Goal: Task Accomplishment & Management: Manage account settings

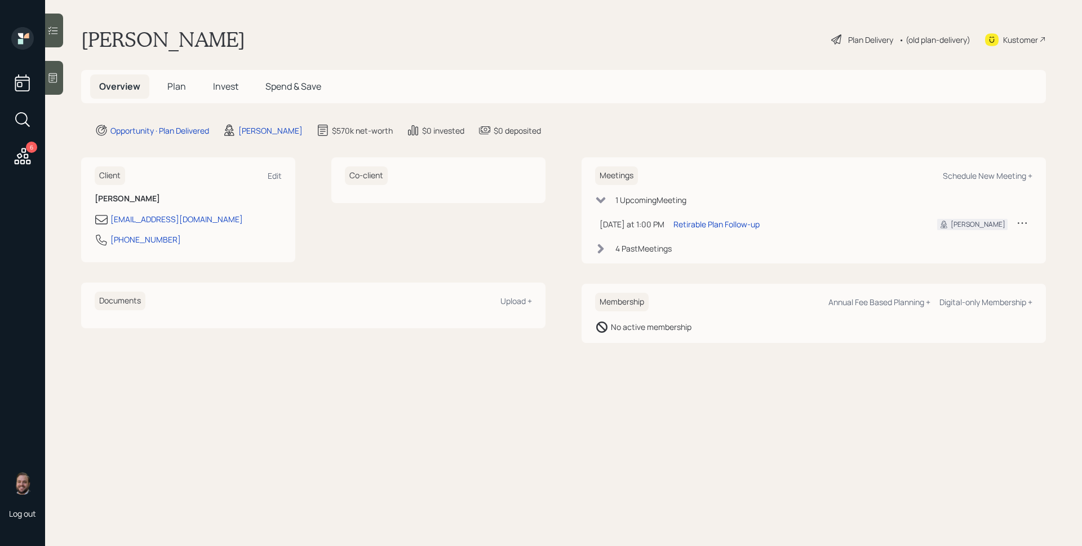
click at [603, 32] on div "[PERSON_NAME] Plan Delivery • (old plan-delivery) Kustomer" at bounding box center [563, 39] width 965 height 25
click at [607, 42] on div "[PERSON_NAME] Plan Delivery • (old plan-delivery) Kustomer" at bounding box center [563, 39] width 965 height 25
drag, startPoint x: 200, startPoint y: 242, endPoint x: 110, endPoint y: 239, distance: 90.3
click at [110, 239] on div "[PHONE_NUMBER]" at bounding box center [188, 243] width 187 height 20
copy div "[PHONE_NUMBER]"
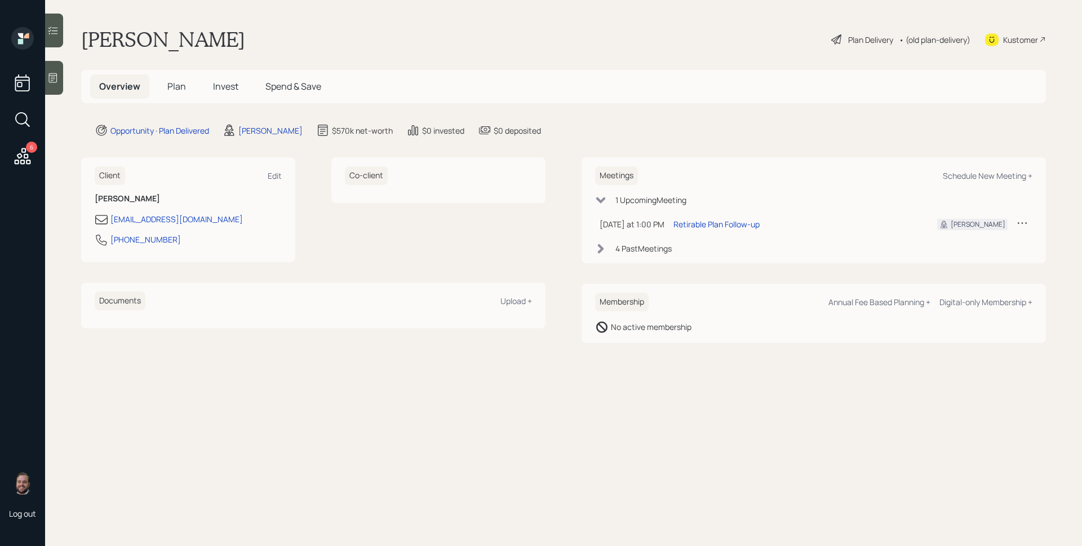
click at [26, 156] on icon at bounding box center [22, 156] width 20 height 20
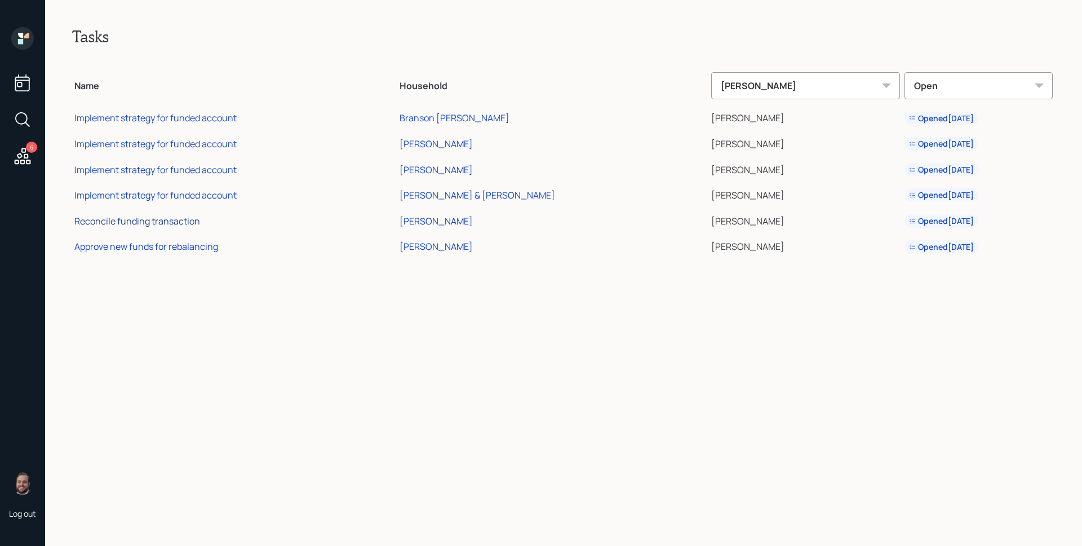
click at [167, 223] on div "Reconcile funding transaction" at bounding box center [137, 221] width 126 height 12
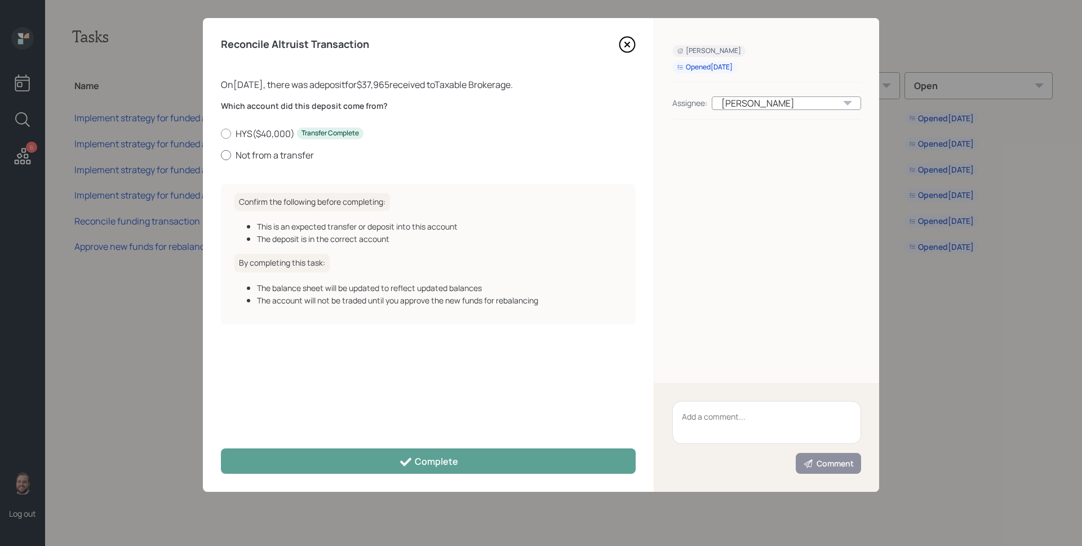
click at [302, 157] on label "Not from a transfer" at bounding box center [428, 155] width 415 height 12
click at [221, 155] on input "Not from a transfer" at bounding box center [220, 154] width 1 height 1
radio input "true"
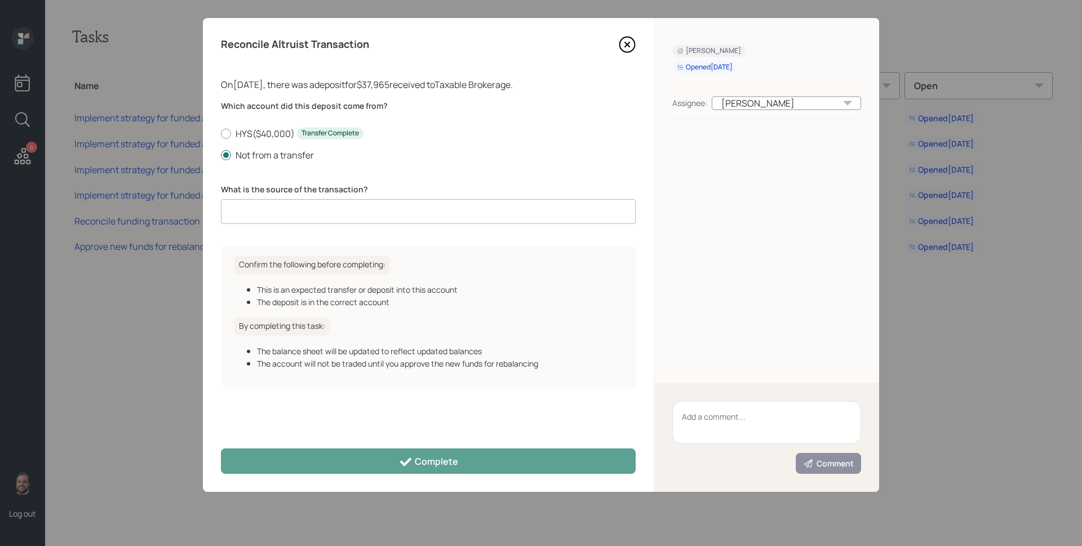
click at [299, 196] on div "What is the source of the transaction?" at bounding box center [428, 204] width 415 height 41
click at [302, 202] on input at bounding box center [428, 211] width 415 height 25
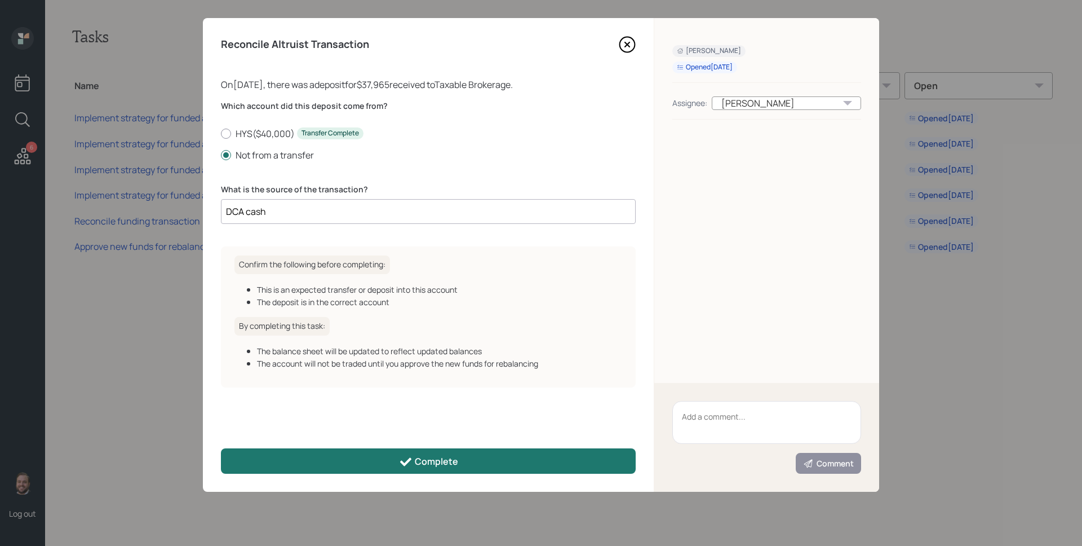
type input "DCA cash"
click at [437, 457] on div "Complete" at bounding box center [428, 462] width 59 height 14
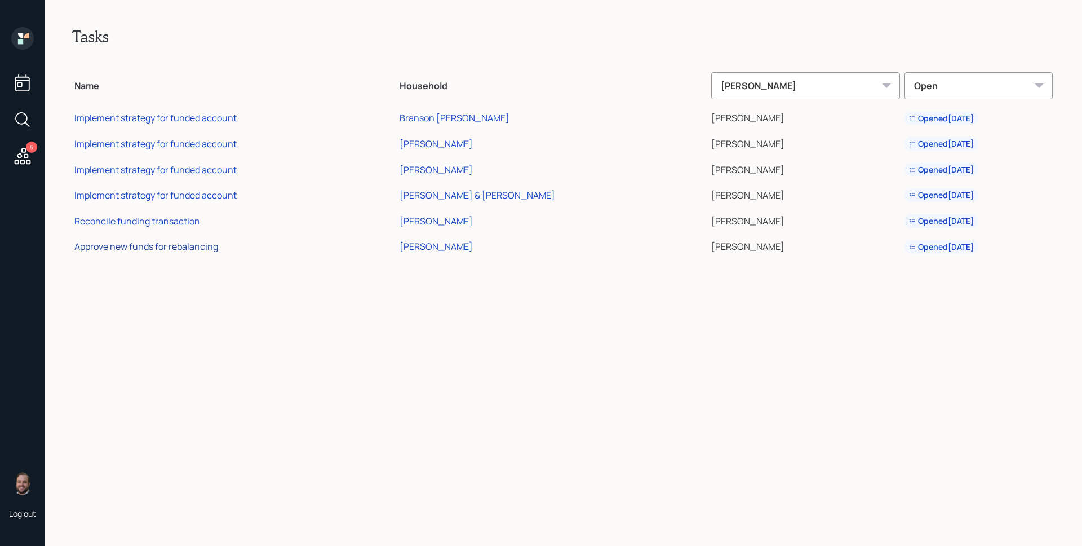
click at [207, 250] on div "Approve new funds for rebalancing" at bounding box center [146, 246] width 144 height 12
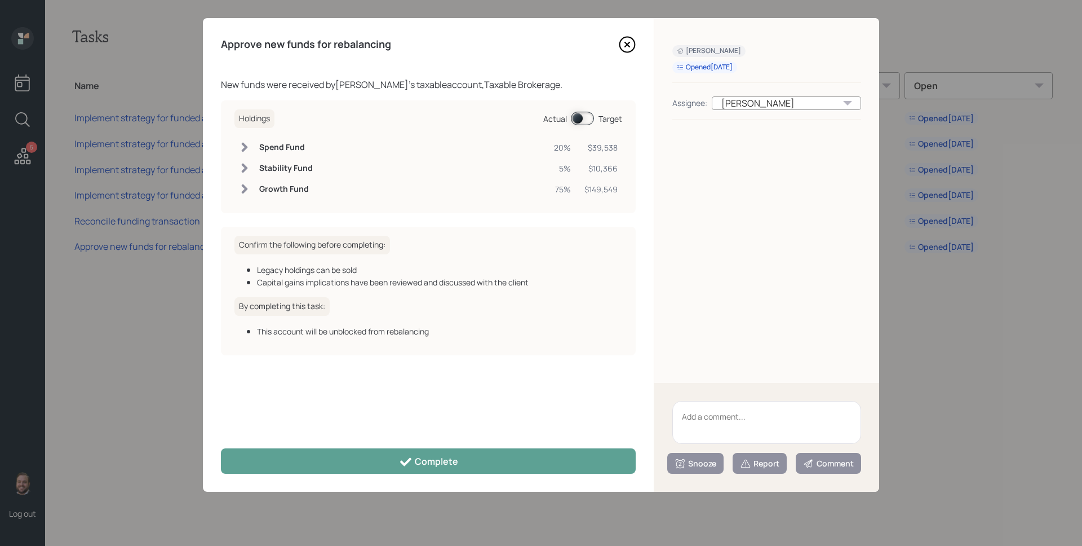
click at [584, 116] on span at bounding box center [582, 119] width 23 height 14
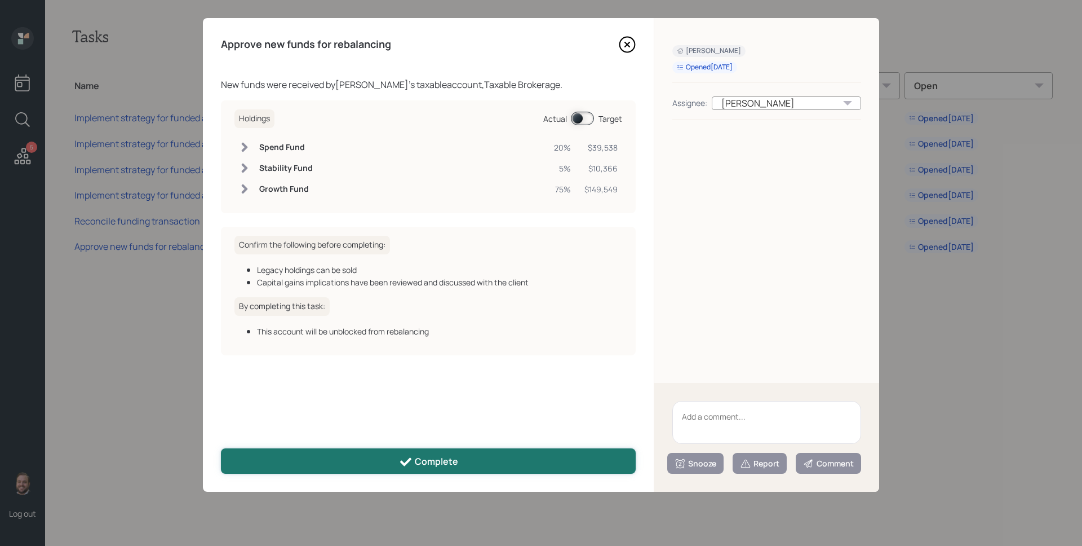
click at [528, 458] on button "Complete" at bounding box center [428, 460] width 415 height 25
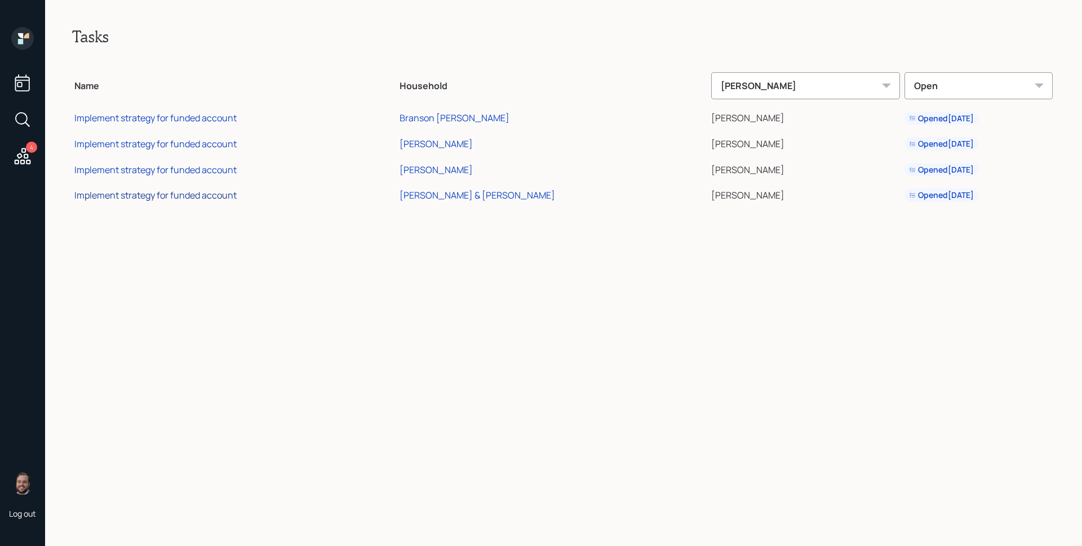
click at [192, 197] on div "Implement strategy for funded account" at bounding box center [155, 195] width 162 height 12
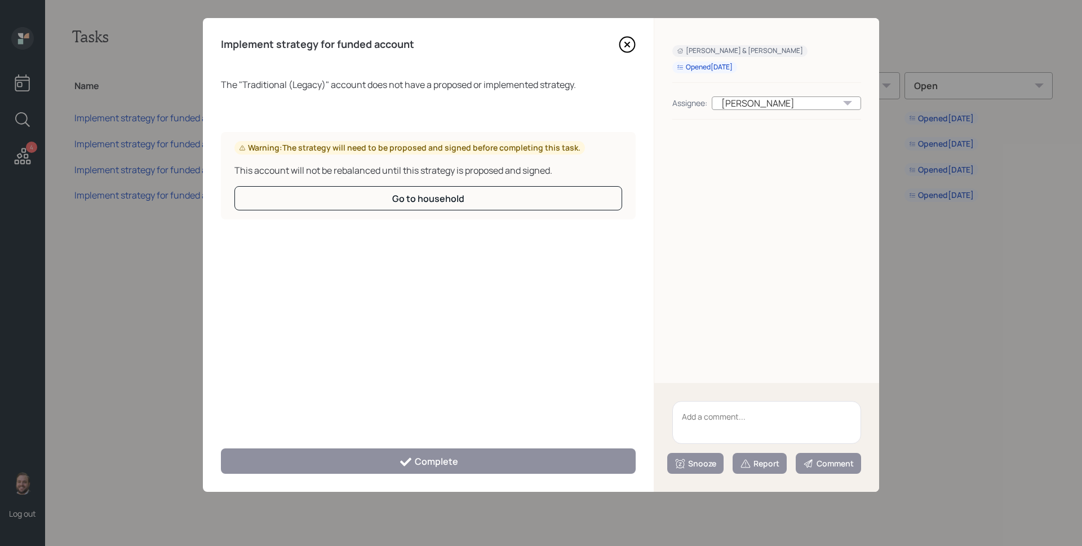
click at [757, 412] on textarea at bounding box center [767, 422] width 189 height 43
click at [688, 417] on textarea "LEgacy FSLR" at bounding box center [767, 422] width 189 height 43
type textarea "Legacy FSLR"
click at [762, 466] on div "Report" at bounding box center [759, 463] width 39 height 11
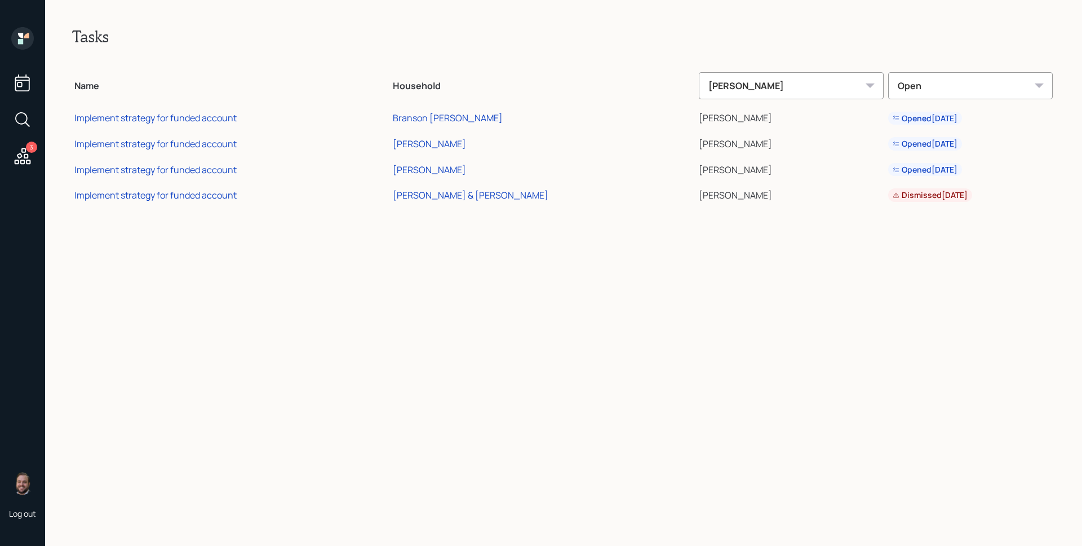
click at [21, 36] on icon at bounding box center [20, 35] width 5 height 5
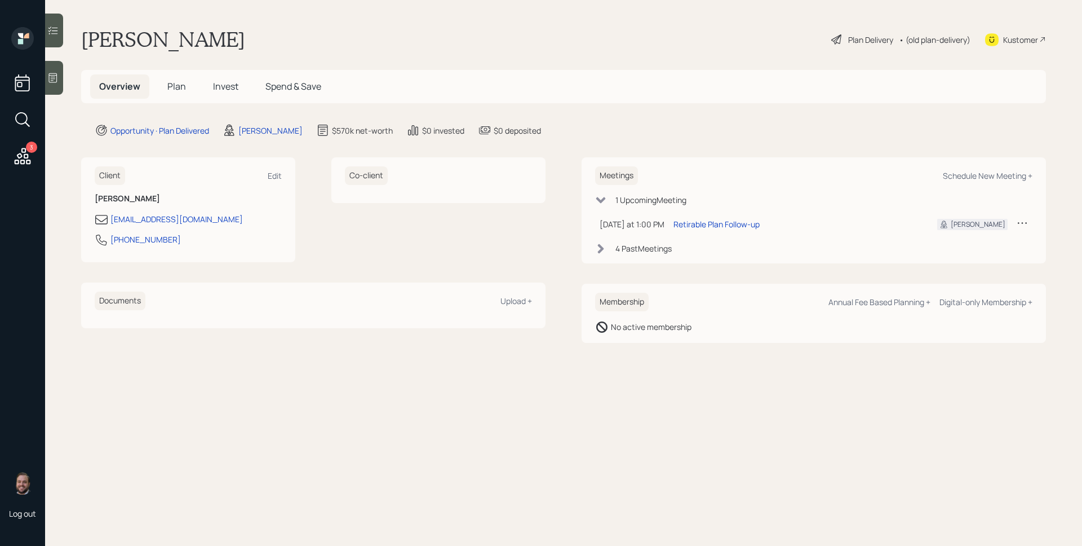
click at [864, 39] on div "Plan Delivery" at bounding box center [870, 40] width 45 height 12
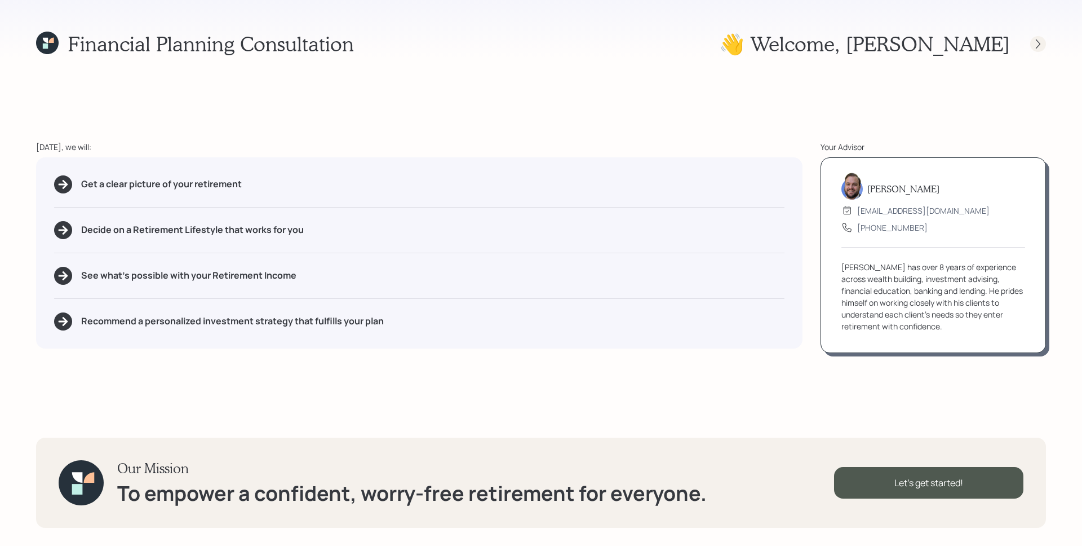
click at [1039, 43] on icon at bounding box center [1038, 43] width 11 height 11
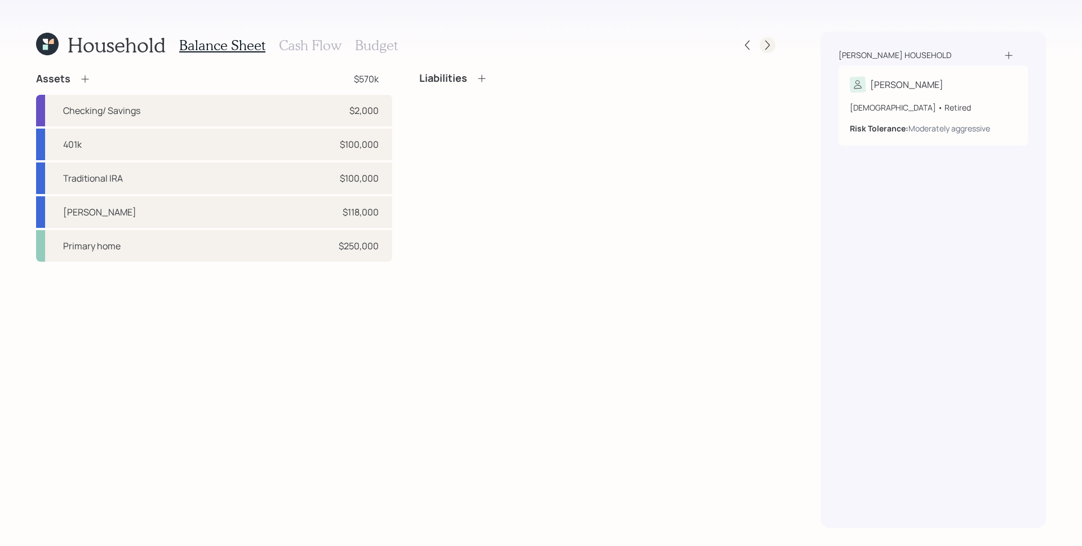
click at [764, 42] on icon at bounding box center [767, 44] width 11 height 11
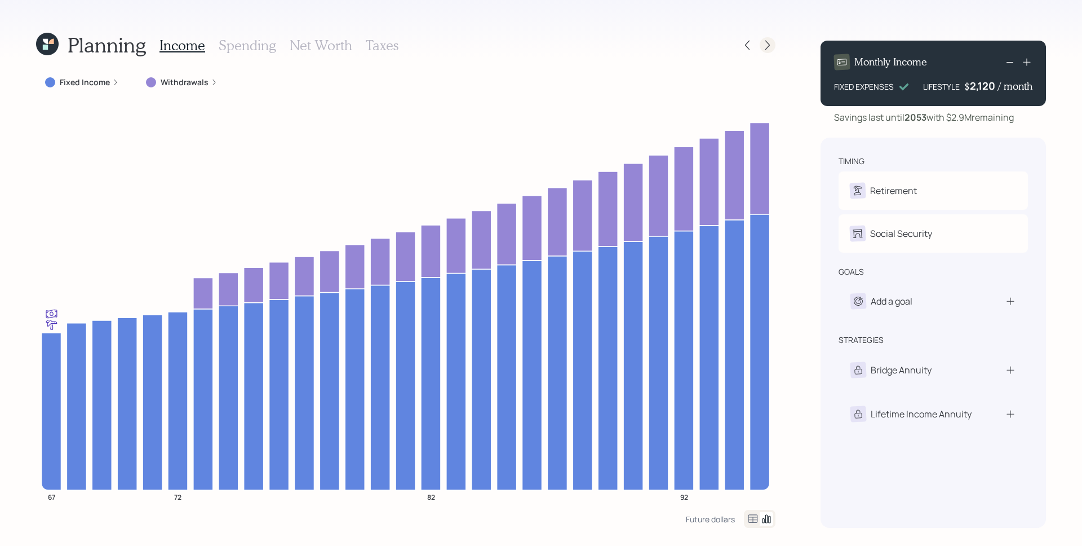
click at [767, 46] on icon at bounding box center [767, 44] width 11 height 11
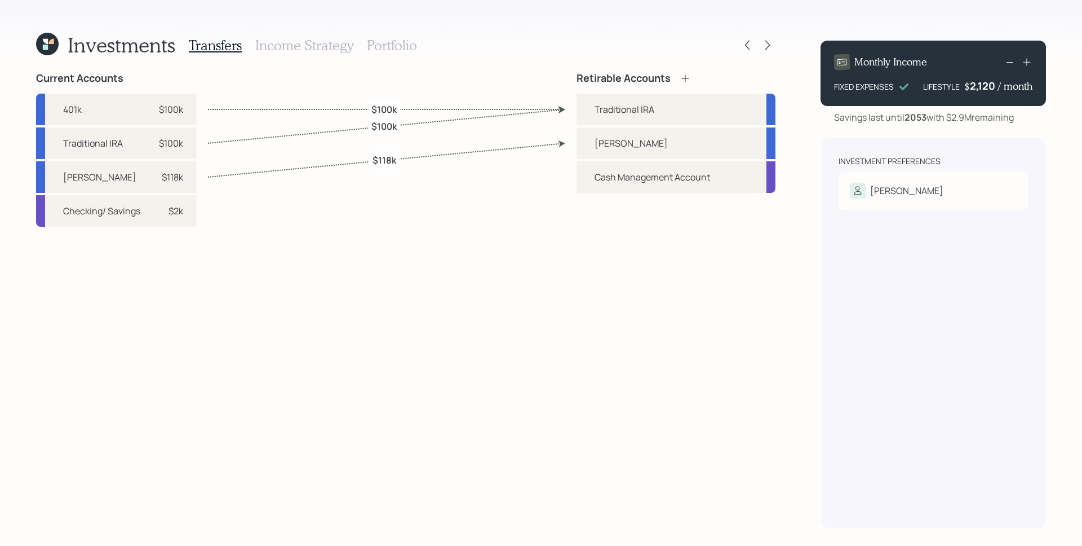
click at [394, 50] on h3 "Portfolio" at bounding box center [392, 45] width 50 height 16
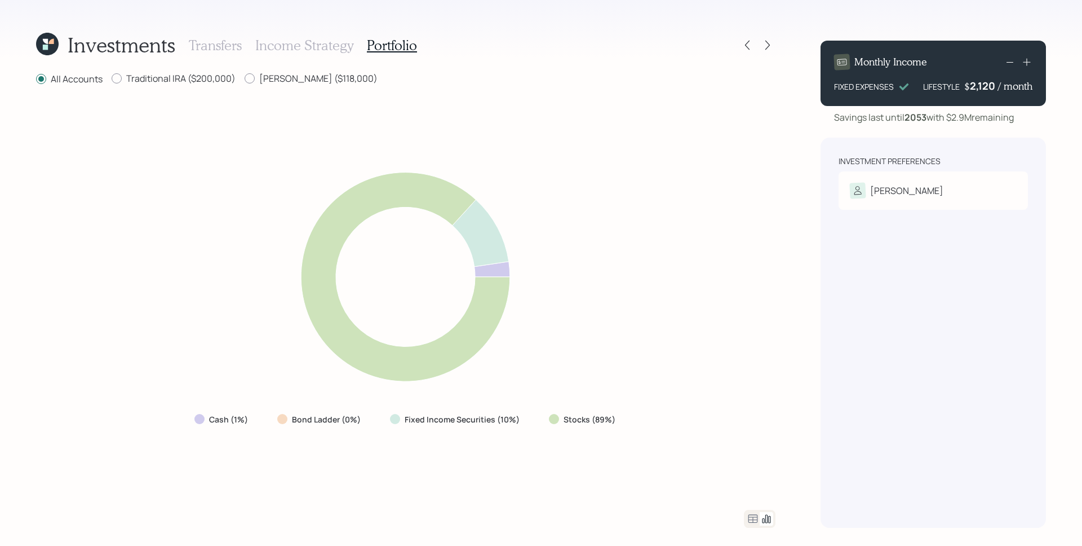
click at [754, 519] on icon at bounding box center [753, 519] width 14 height 14
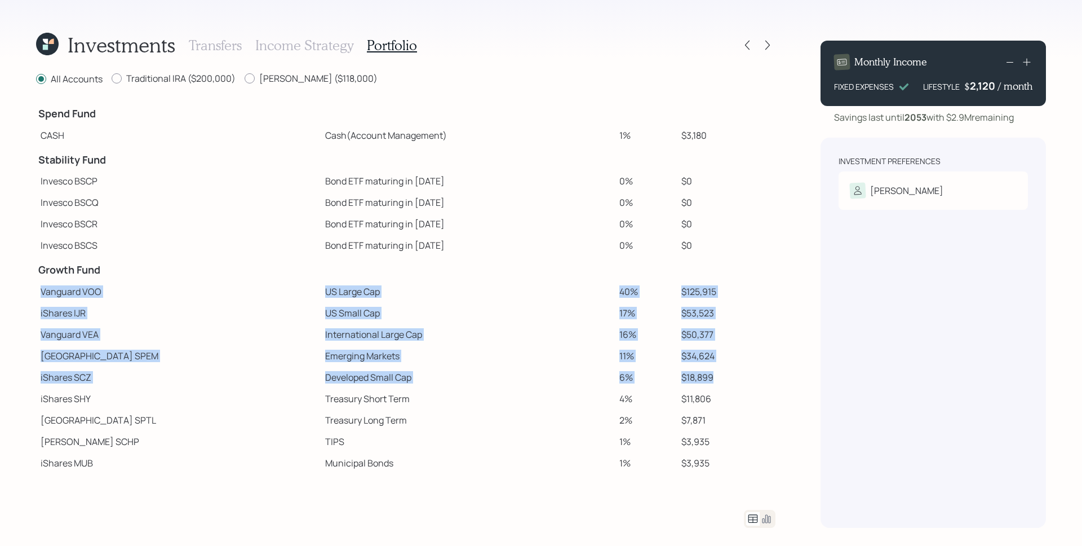
drag, startPoint x: 41, startPoint y: 291, endPoint x: 725, endPoint y: 373, distance: 689.3
click at [725, 373] on tbody "Spend Fund CASH Cash (Account Management) 1% $3,180 Stability Fund Invesco BSCP…" at bounding box center [406, 297] width 740 height 395
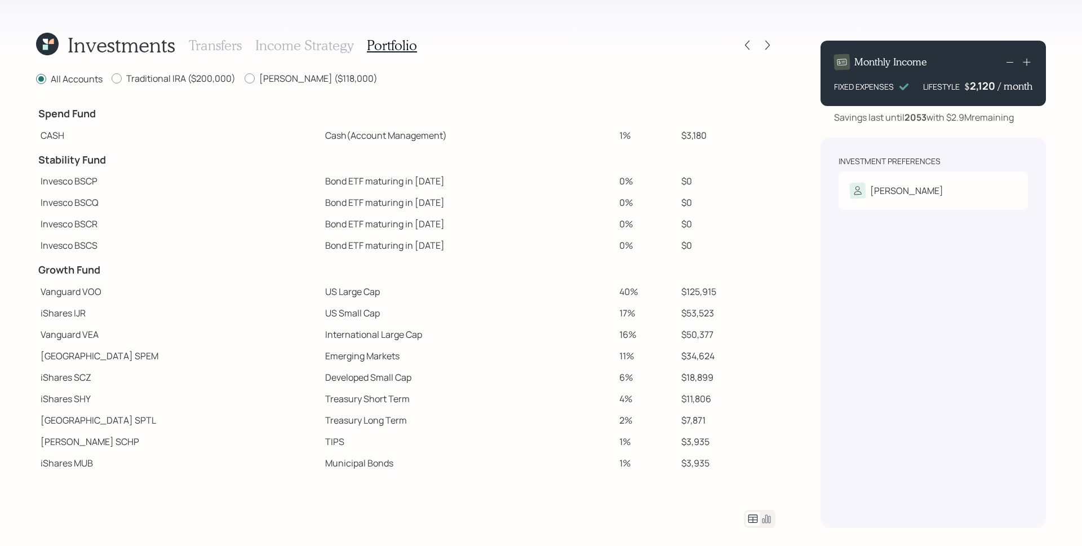
click at [710, 243] on td "$0" at bounding box center [726, 245] width 99 height 21
click at [745, 49] on icon at bounding box center [747, 44] width 11 height 11
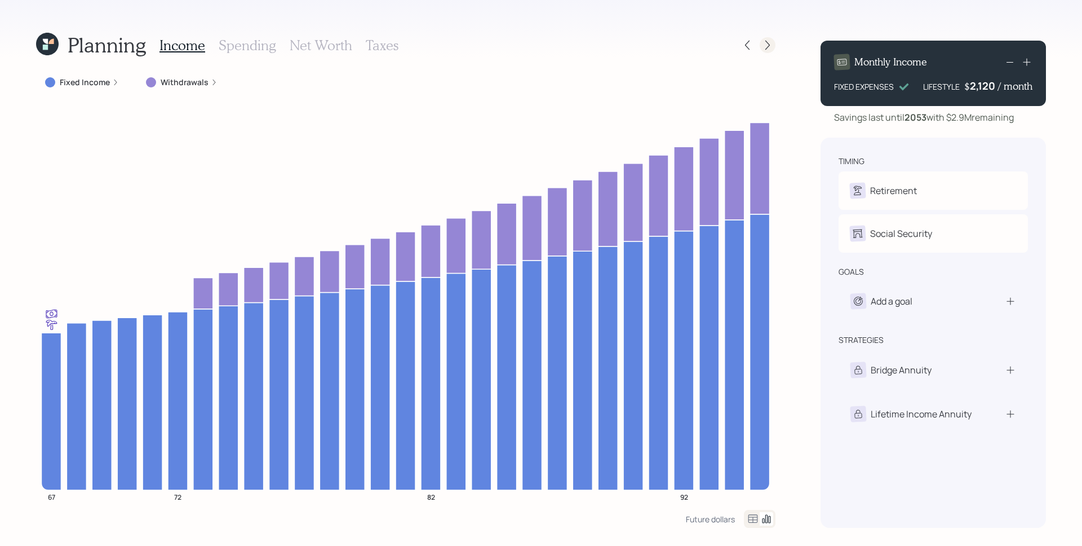
click at [765, 42] on icon at bounding box center [767, 44] width 11 height 11
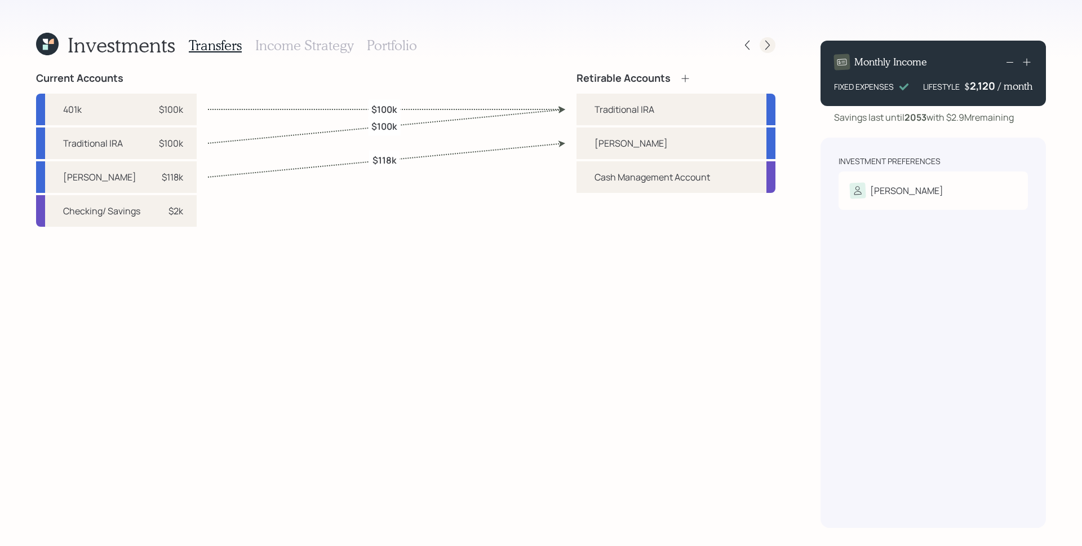
click at [771, 42] on icon at bounding box center [767, 44] width 11 height 11
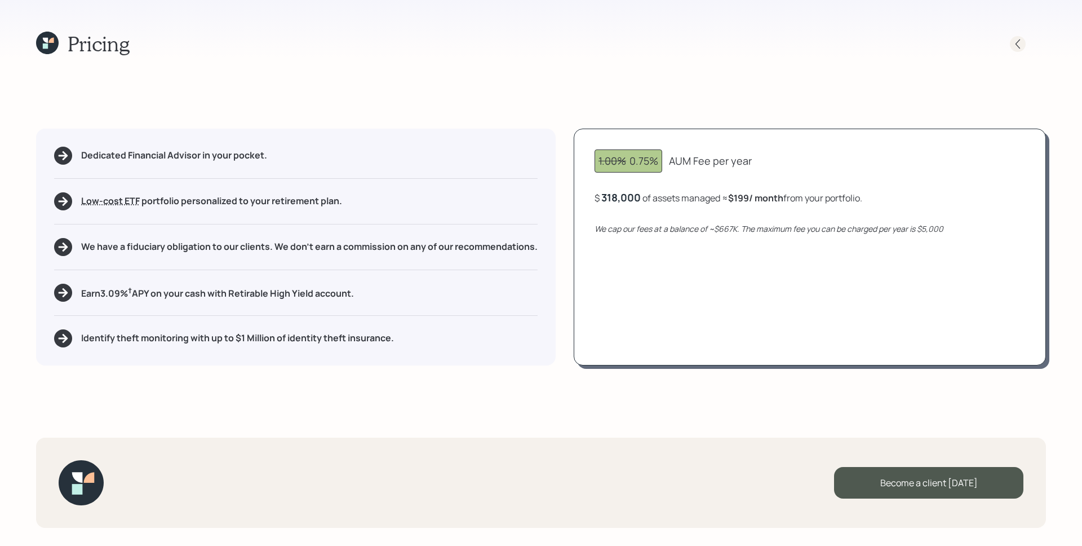
click at [1019, 47] on icon at bounding box center [1018, 44] width 5 height 10
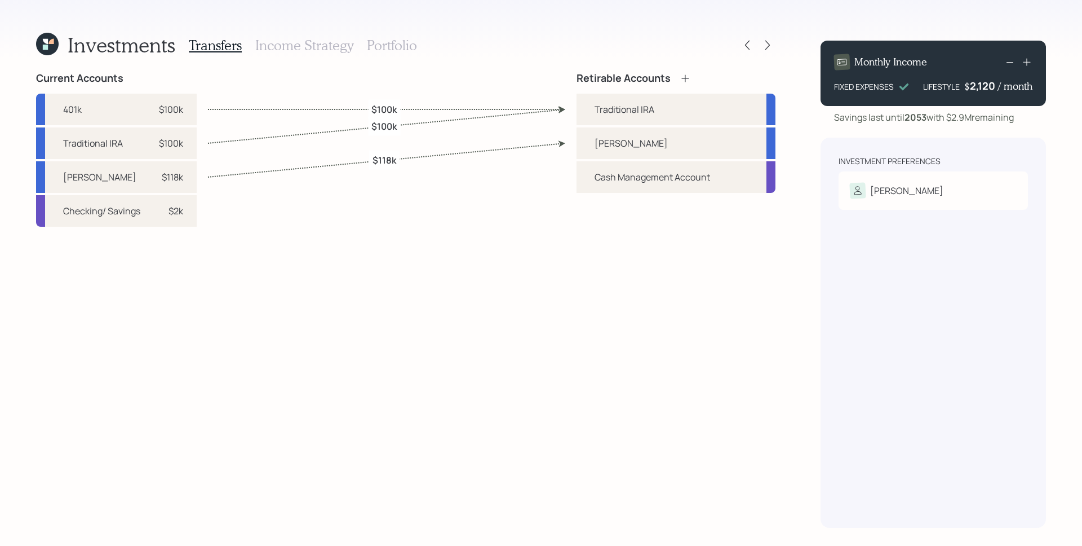
click at [372, 45] on h3 "Portfolio" at bounding box center [392, 45] width 50 height 16
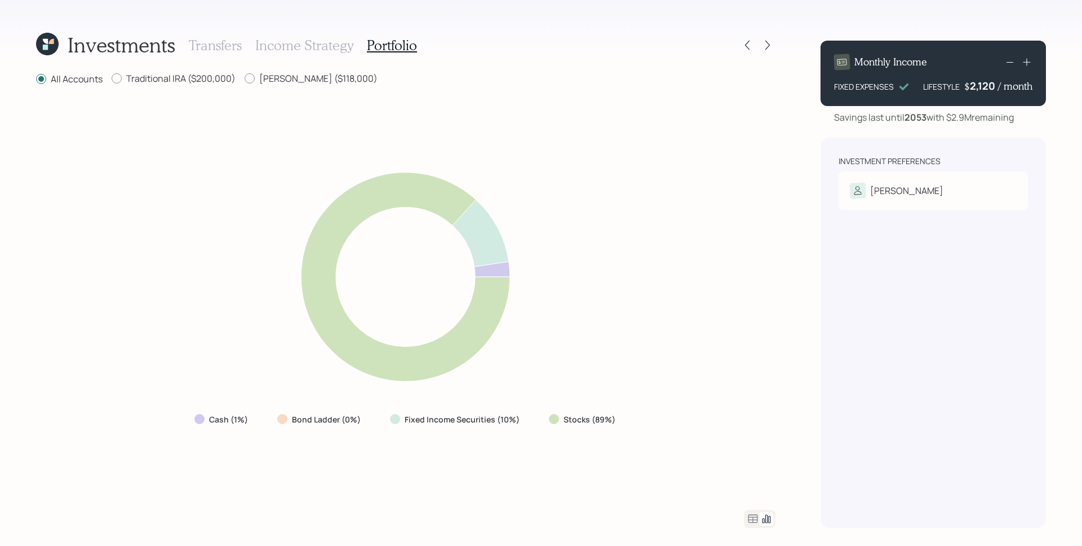
click at [750, 516] on icon at bounding box center [753, 519] width 14 height 14
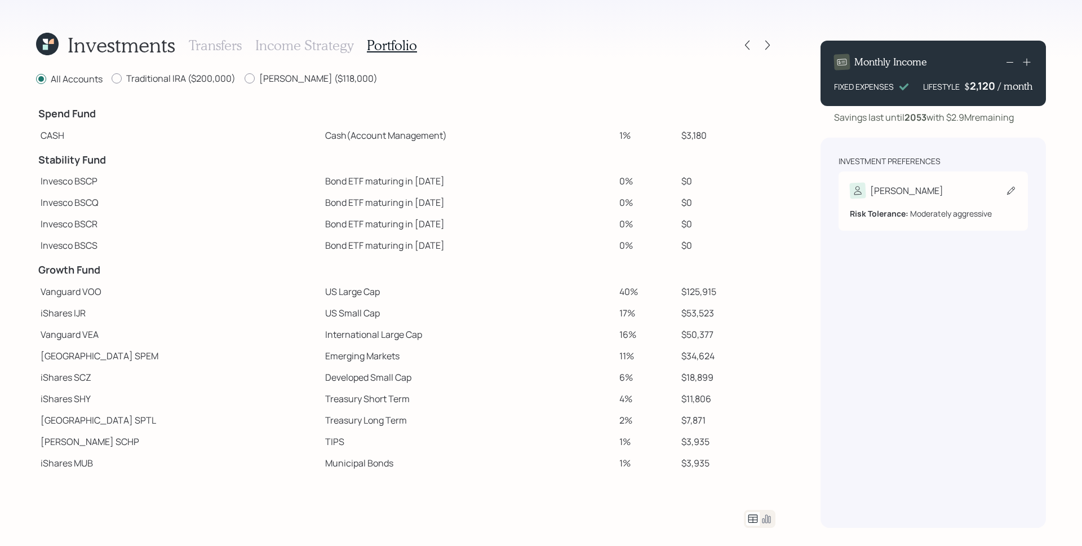
click at [895, 190] on div "Sam" at bounding box center [933, 191] width 167 height 16
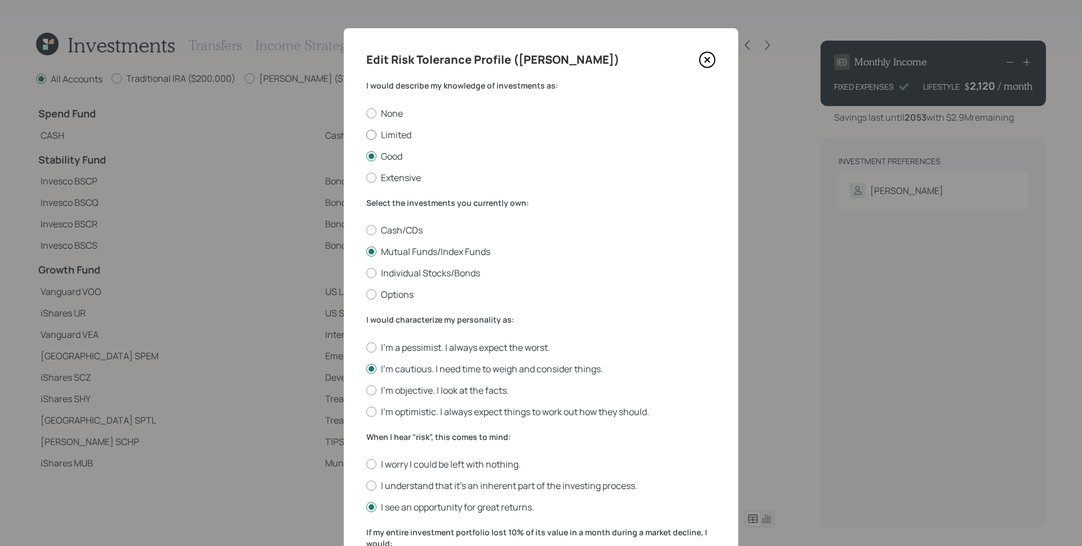
click at [389, 133] on label "Limited" at bounding box center [541, 135] width 350 height 12
click at [366, 134] on input "Limited" at bounding box center [366, 134] width 1 height 1
radio input "true"
click at [412, 390] on label "I'm objective. I look at the facts." at bounding box center [541, 390] width 350 height 12
click at [366, 390] on input "I'm objective. I look at the facts." at bounding box center [366, 390] width 1 height 1
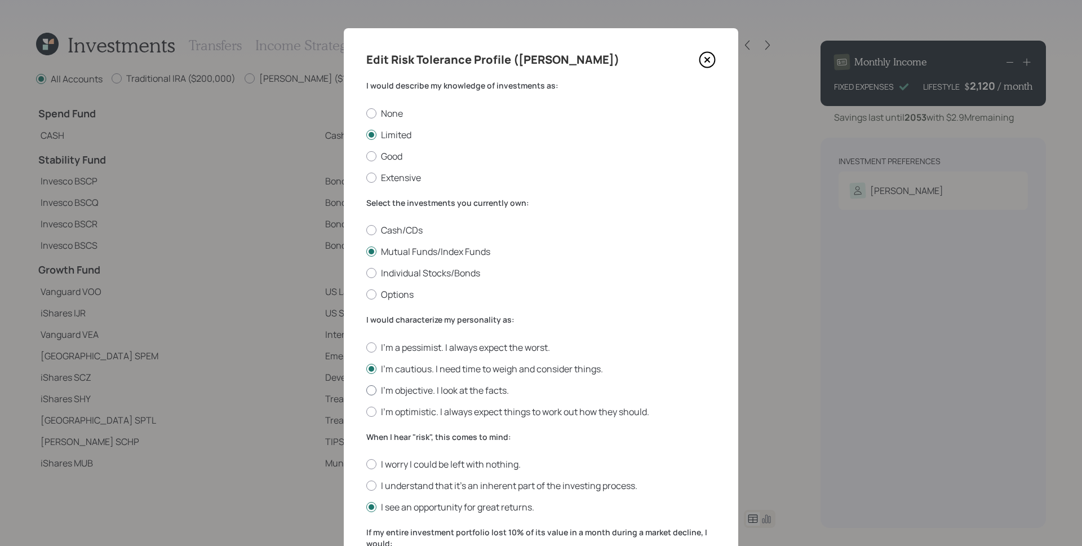
radio input "true"
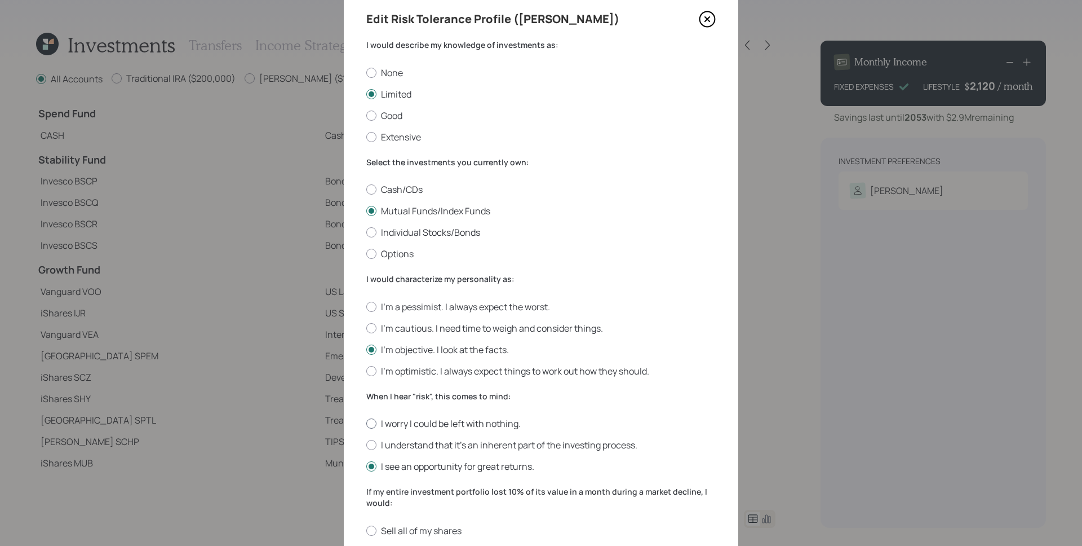
scroll to position [78, 0]
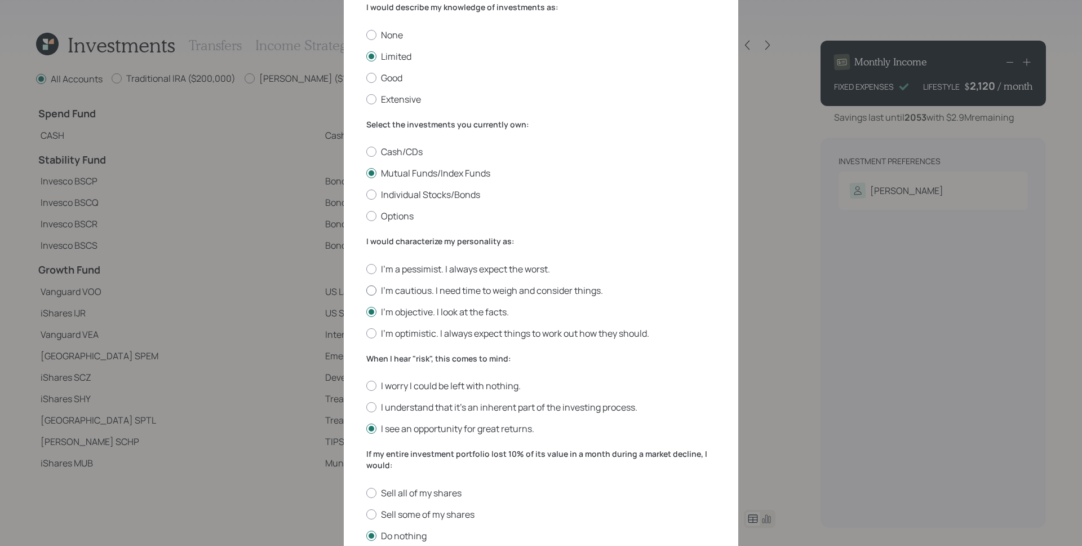
click at [419, 291] on label "I'm cautious. I need time to weigh and consider things." at bounding box center [541, 290] width 350 height 12
click at [366, 290] on input "I'm cautious. I need time to weigh and consider things." at bounding box center [366, 290] width 1 height 1
radio input "true"
click at [421, 401] on label "I understand that it’s an inherent part of the investing process." at bounding box center [541, 407] width 350 height 12
click at [366, 407] on input "I understand that it’s an inherent part of the investing process." at bounding box center [366, 407] width 1 height 1
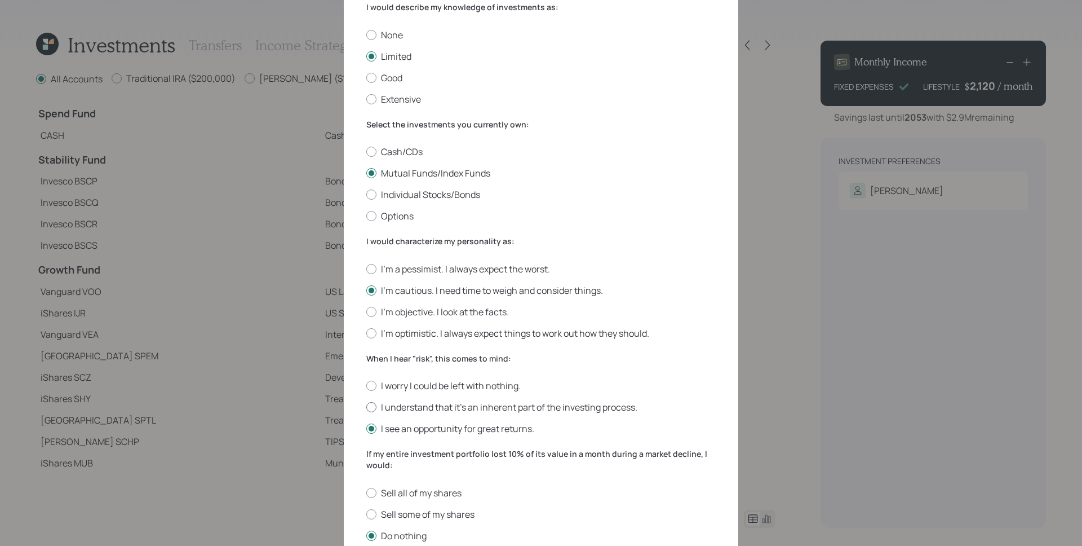
radio input "true"
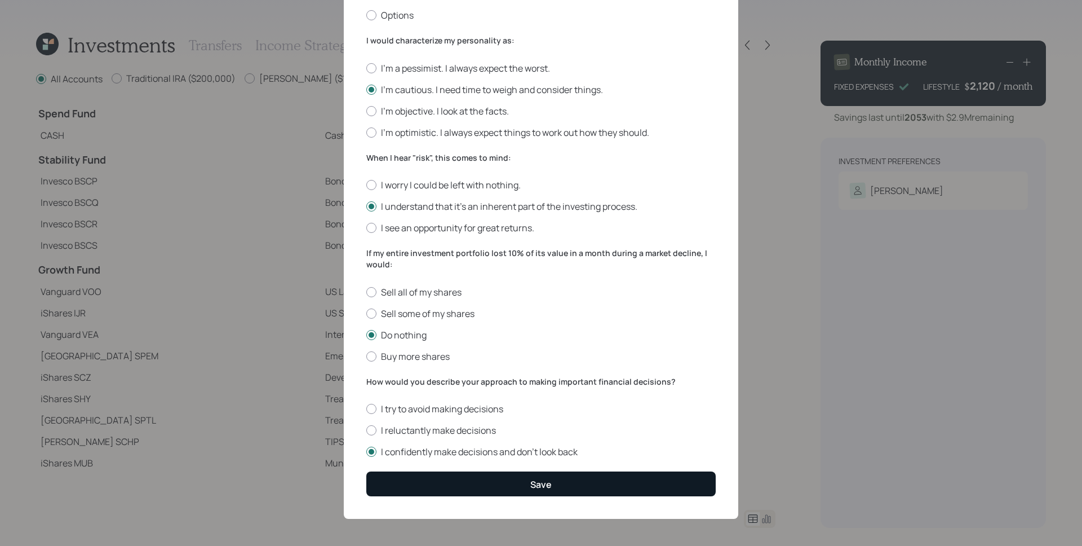
scroll to position [280, 0]
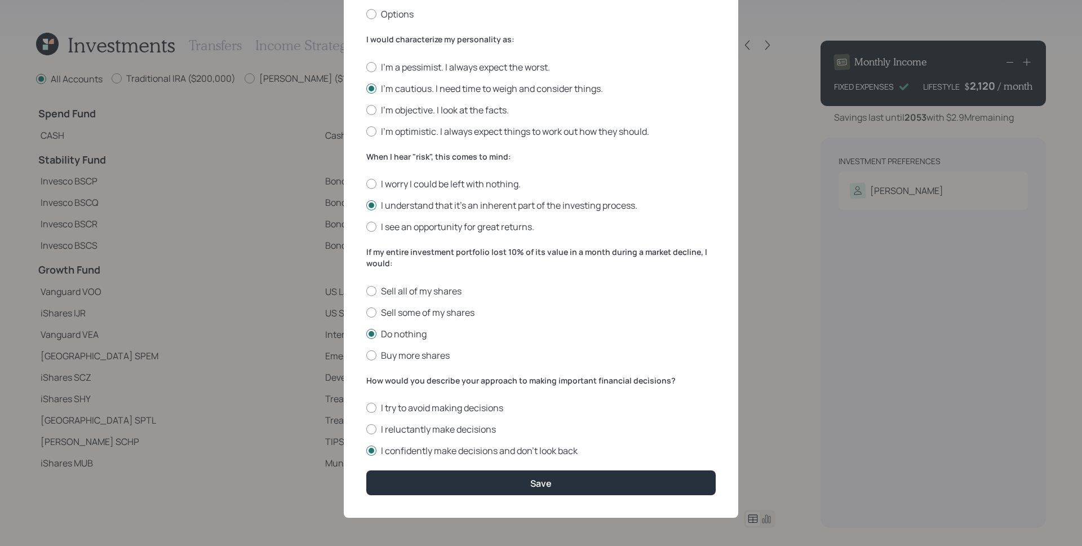
click at [459, 465] on form "I would describe my knowledge of investments as: None Limited Good Extensive Se…" at bounding box center [541, 147] width 350 height 695
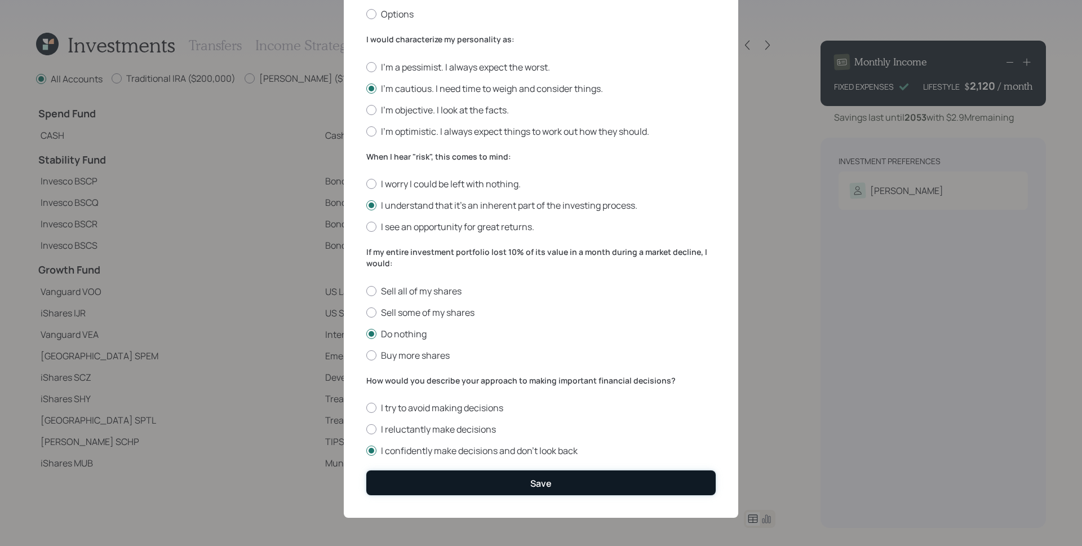
click at [478, 474] on button "Save" at bounding box center [541, 482] width 350 height 24
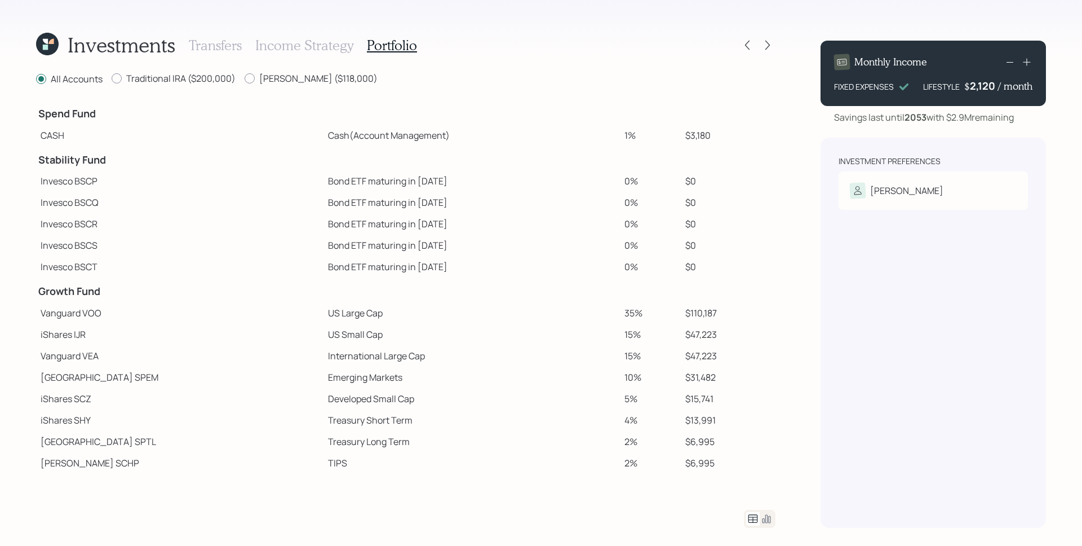
click at [765, 518] on icon at bounding box center [767, 519] width 14 height 14
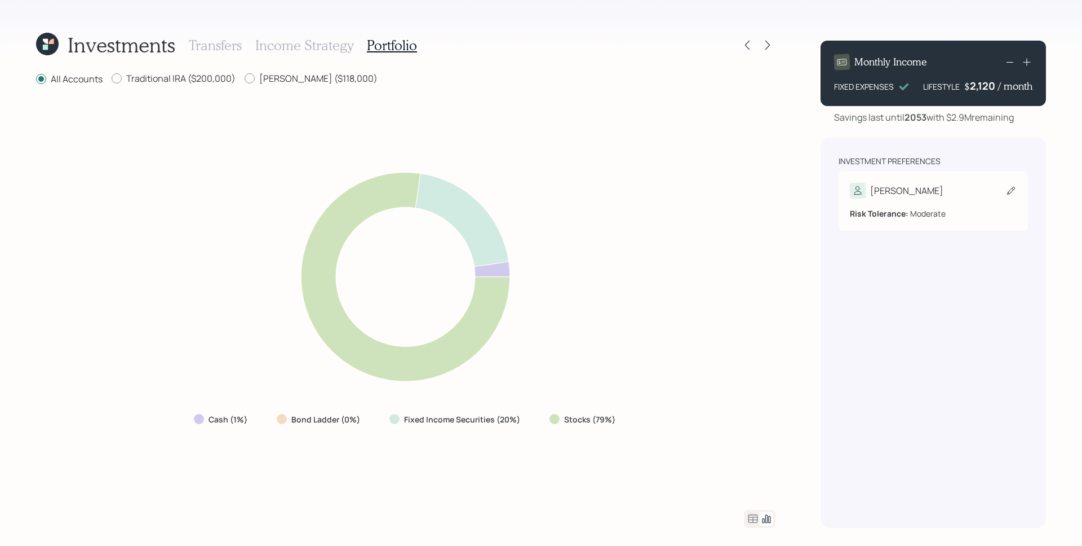
click at [923, 202] on div "Risk Tolerance: Moderate" at bounding box center [933, 208] width 167 height 21
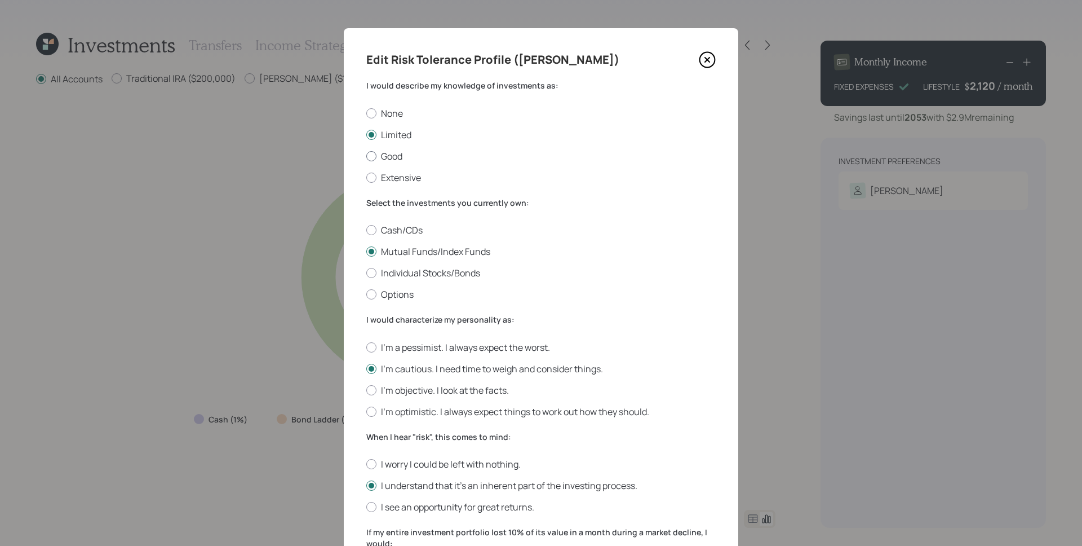
click at [373, 154] on label "Good" at bounding box center [541, 156] width 350 height 12
click at [366, 156] on input "Good" at bounding box center [366, 156] width 1 height 1
radio input "true"
click at [409, 387] on label "I'm objective. I look at the facts." at bounding box center [541, 390] width 350 height 12
click at [366, 390] on input "I'm objective. I look at the facts." at bounding box center [366, 390] width 1 height 1
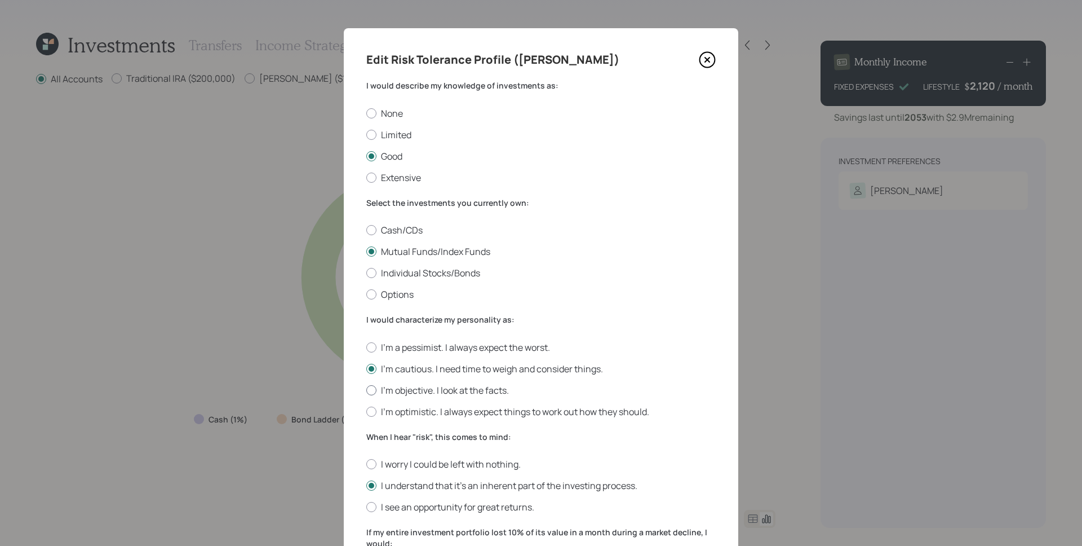
radio input "true"
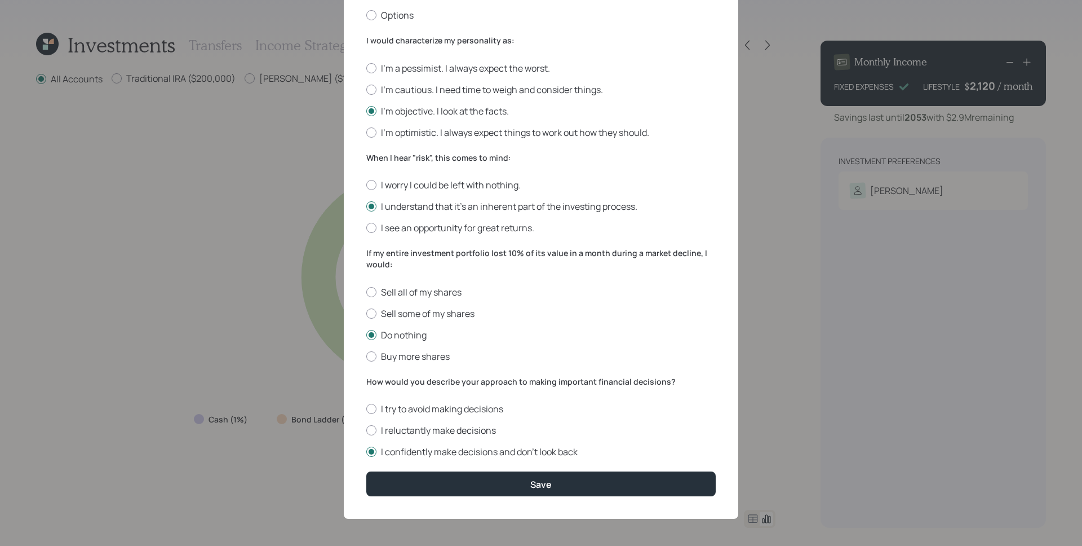
scroll to position [280, 0]
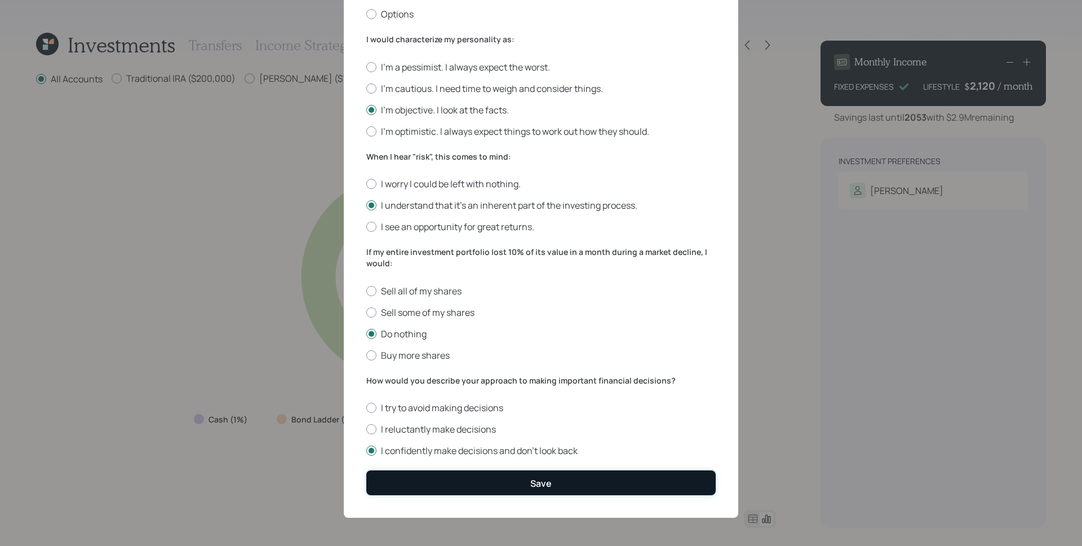
click at [530, 480] on div "Save" at bounding box center [540, 483] width 21 height 12
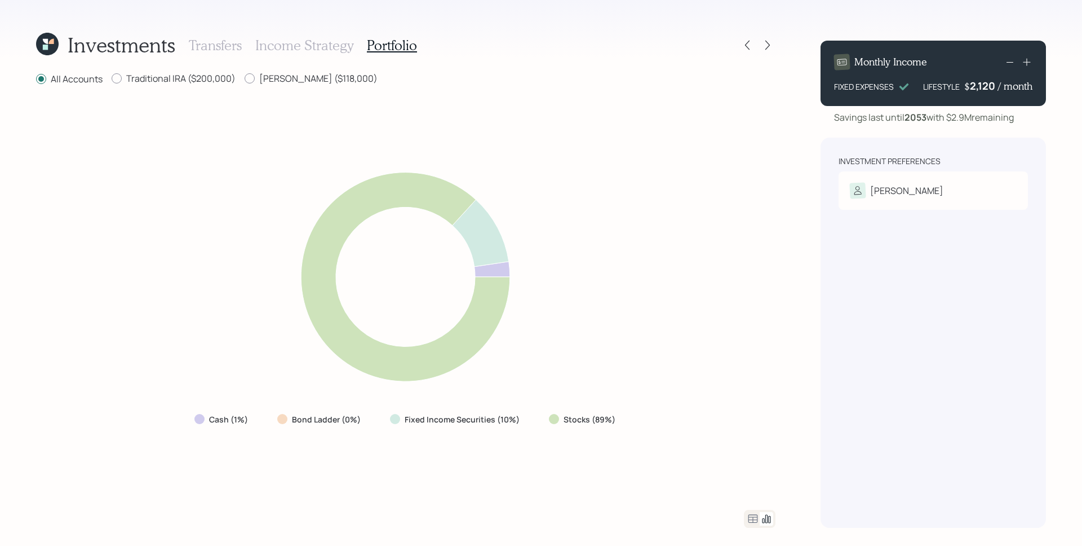
click at [333, 51] on h3 "Income Strategy" at bounding box center [304, 45] width 98 height 16
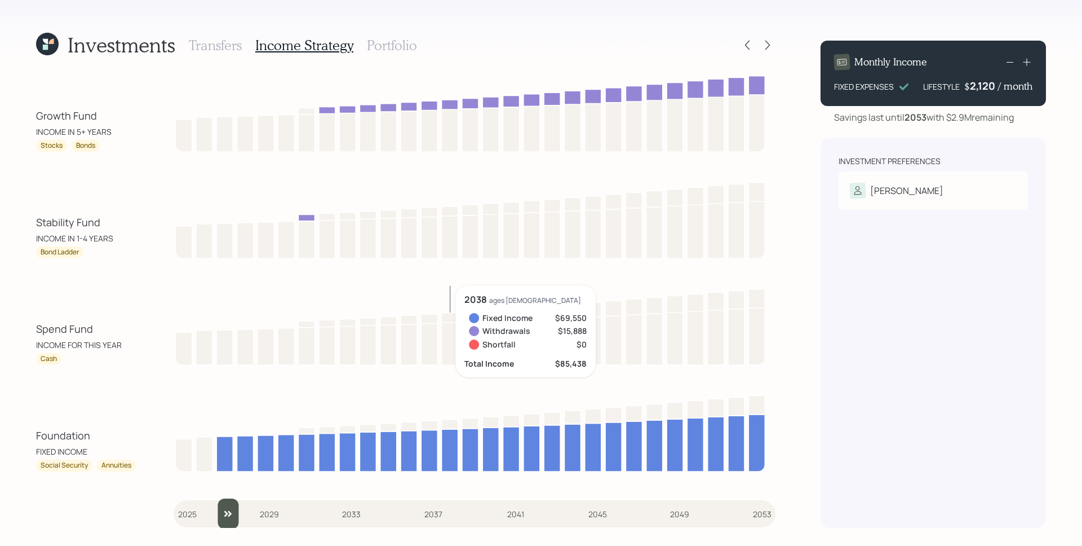
drag, startPoint x: 192, startPoint y: 516, endPoint x: 212, endPoint y: 511, distance: 20.9
click at [212, 511] on input "slider" at bounding box center [475, 513] width 602 height 30
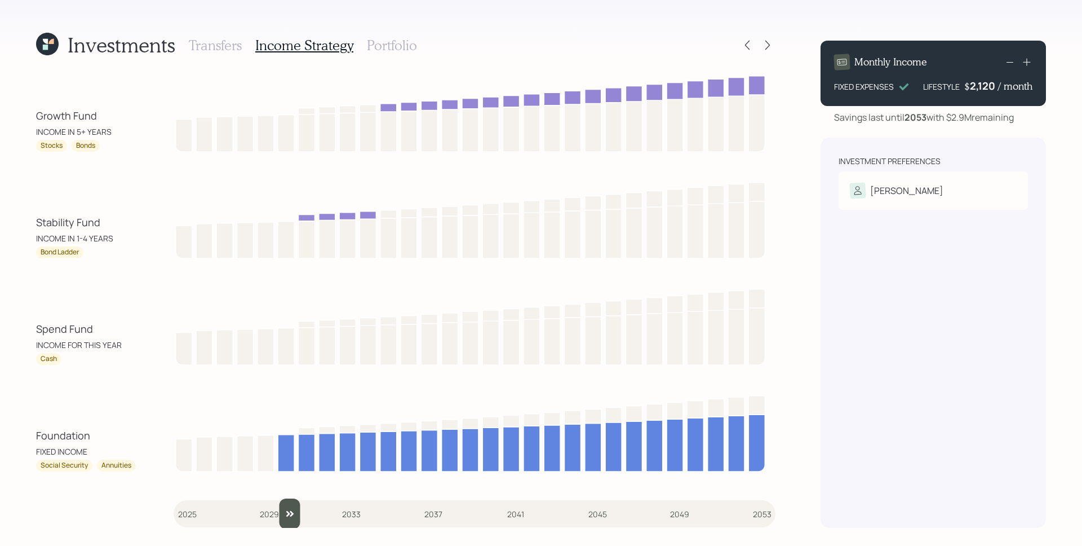
drag, startPoint x: 228, startPoint y: 510, endPoint x: 281, endPoint y: 506, distance: 53.2
click at [281, 508] on input "slider" at bounding box center [475, 513] width 602 height 30
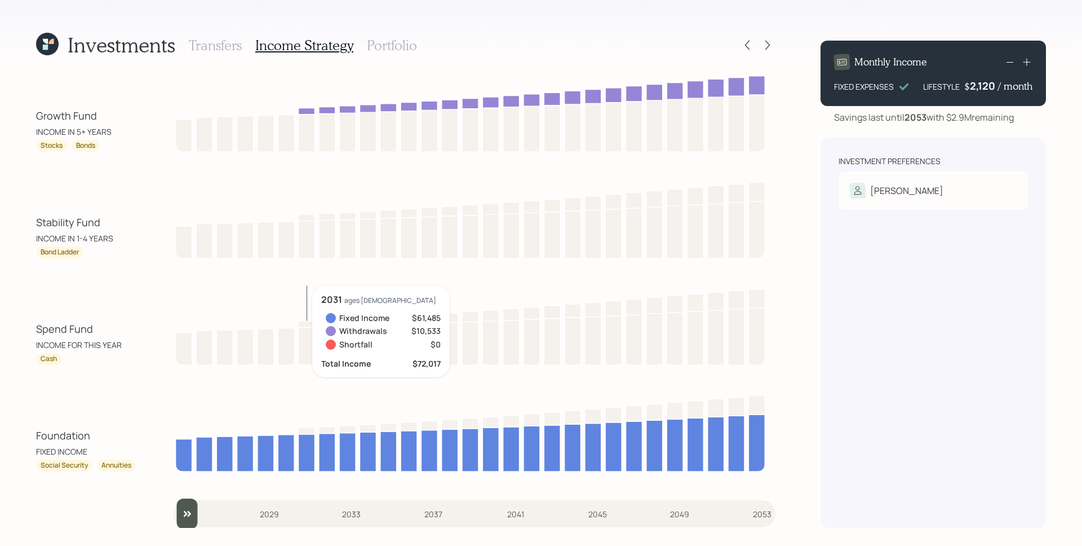
drag, startPoint x: 289, startPoint y: 505, endPoint x: 153, endPoint y: 495, distance: 136.8
click at [174, 498] on input "slider" at bounding box center [475, 513] width 602 height 30
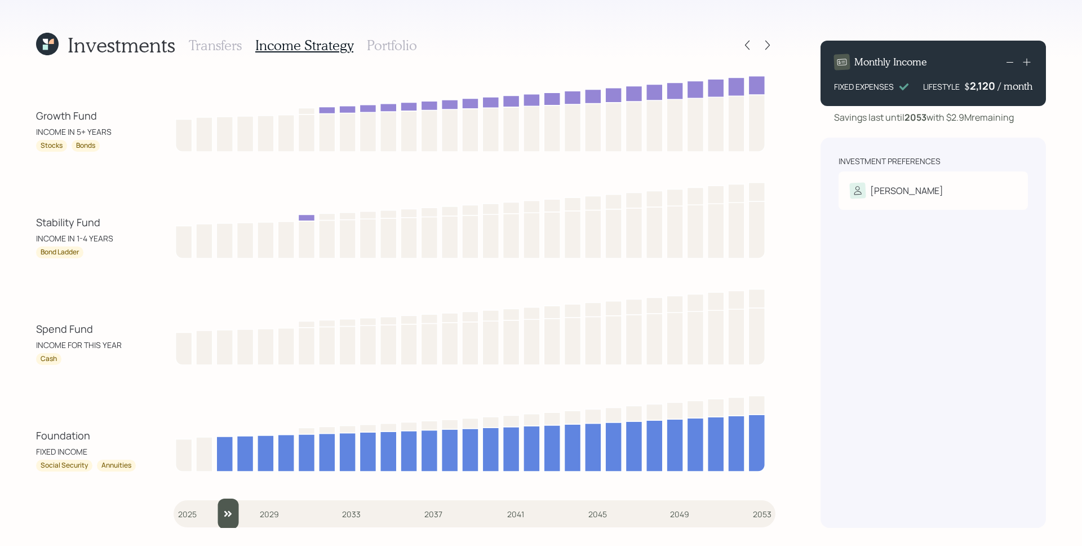
drag, startPoint x: 182, startPoint y: 516, endPoint x: 218, endPoint y: 513, distance: 35.6
click at [218, 513] on input "slider" at bounding box center [475, 513] width 602 height 30
drag, startPoint x: 230, startPoint y: 512, endPoint x: 278, endPoint y: 506, distance: 48.9
click at [278, 506] on input "slider" at bounding box center [475, 513] width 602 height 30
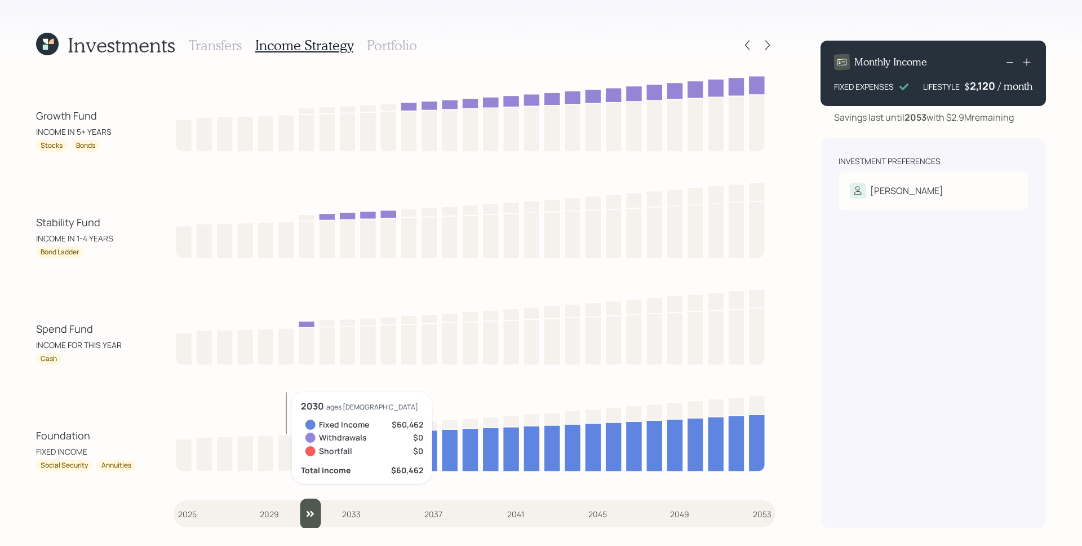
drag, startPoint x: 291, startPoint y: 513, endPoint x: 300, endPoint y: 510, distance: 10.0
click at [300, 510] on input "slider" at bounding box center [475, 513] width 602 height 30
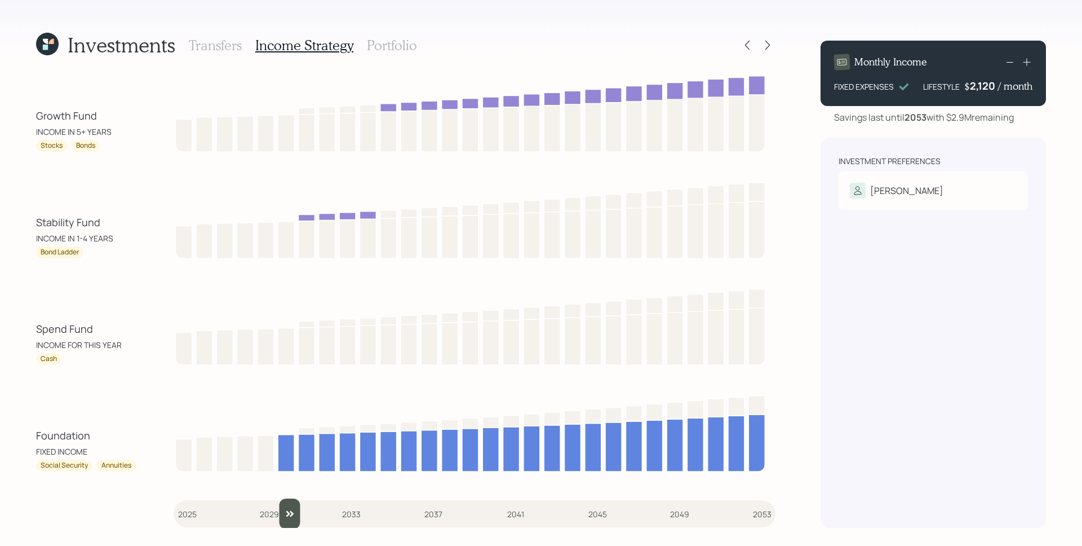
drag, startPoint x: 312, startPoint y: 514, endPoint x: 292, endPoint y: 503, distance: 22.5
type input "2030"
click at [292, 503] on input "slider" at bounding box center [475, 513] width 602 height 30
click at [766, 47] on icon at bounding box center [767, 44] width 11 height 11
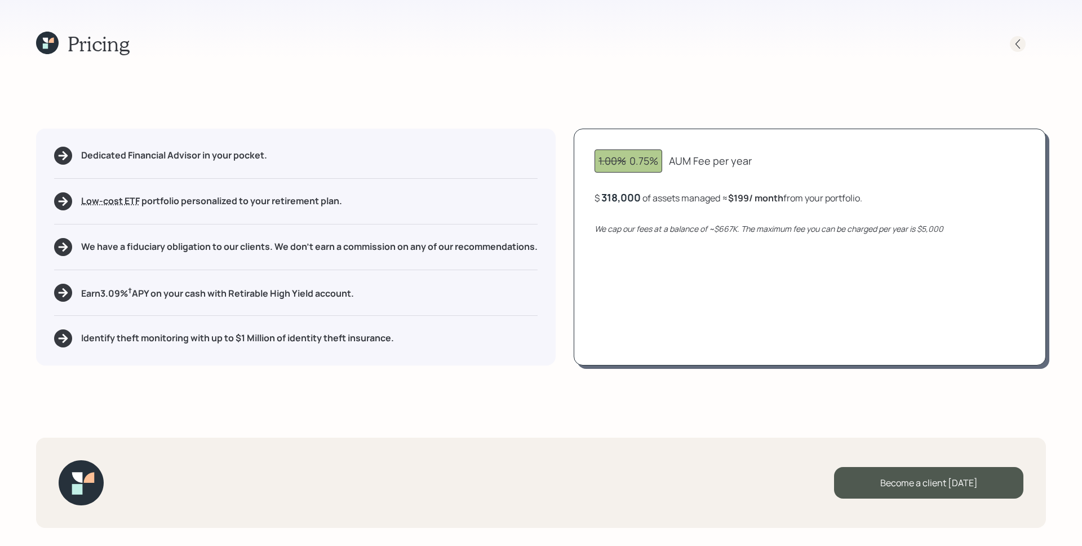
click at [1024, 42] on div at bounding box center [1018, 44] width 16 height 16
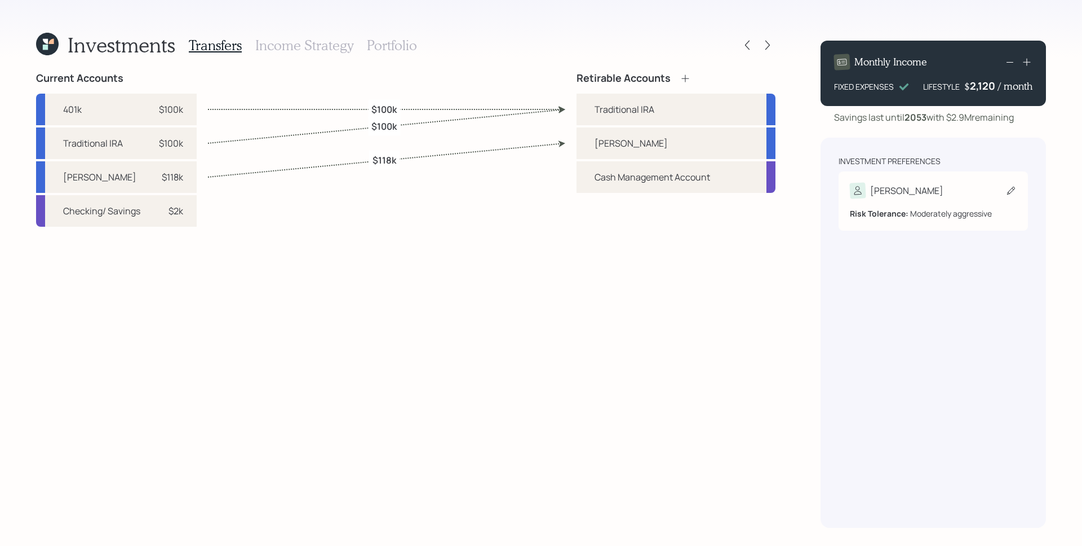
click at [943, 201] on div "Risk Tolerance: Moderately aggressive" at bounding box center [933, 208] width 167 height 21
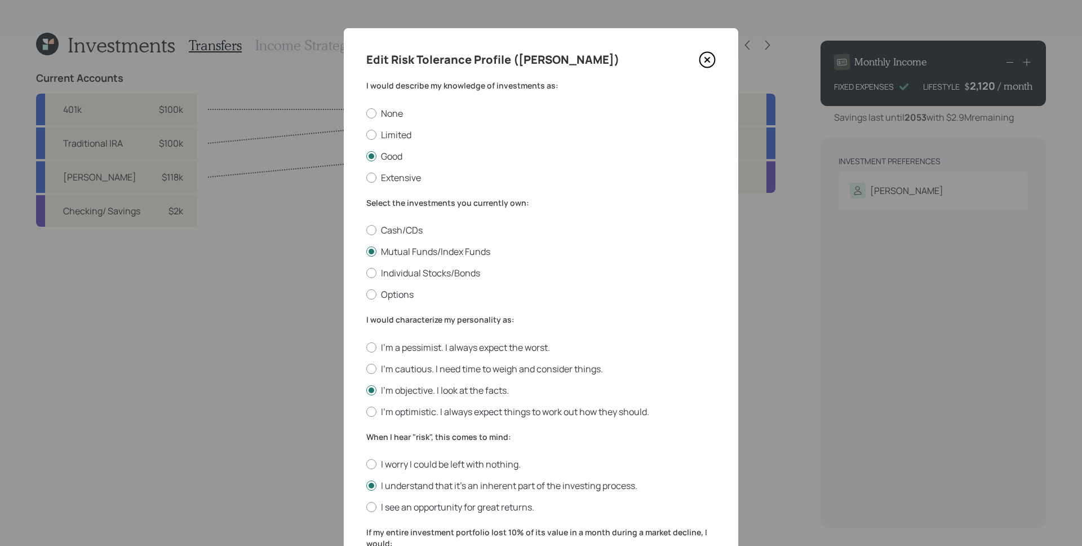
click at [708, 60] on icon at bounding box center [707, 59] width 17 height 17
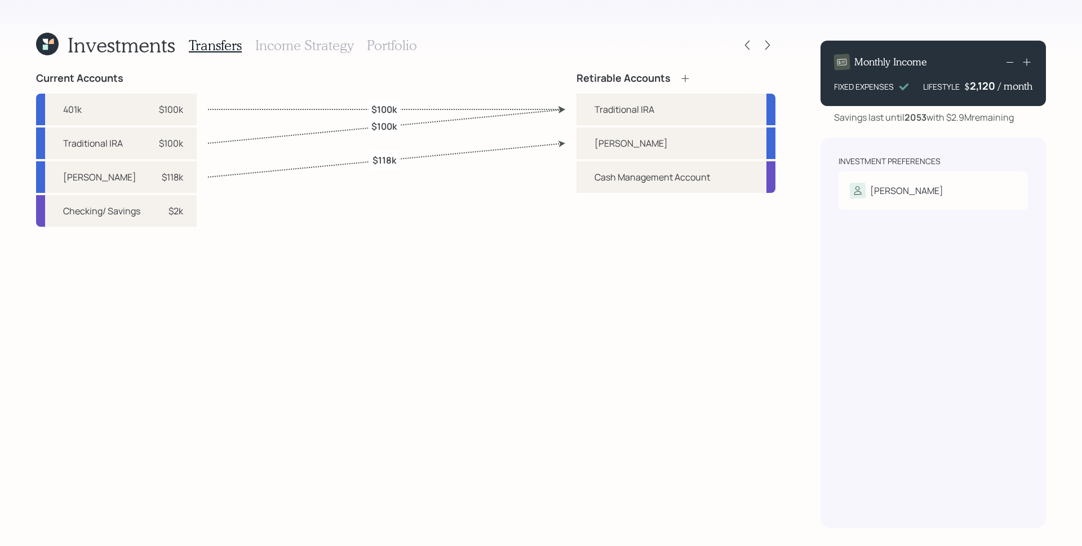
click at [382, 42] on h3 "Portfolio" at bounding box center [392, 45] width 50 height 16
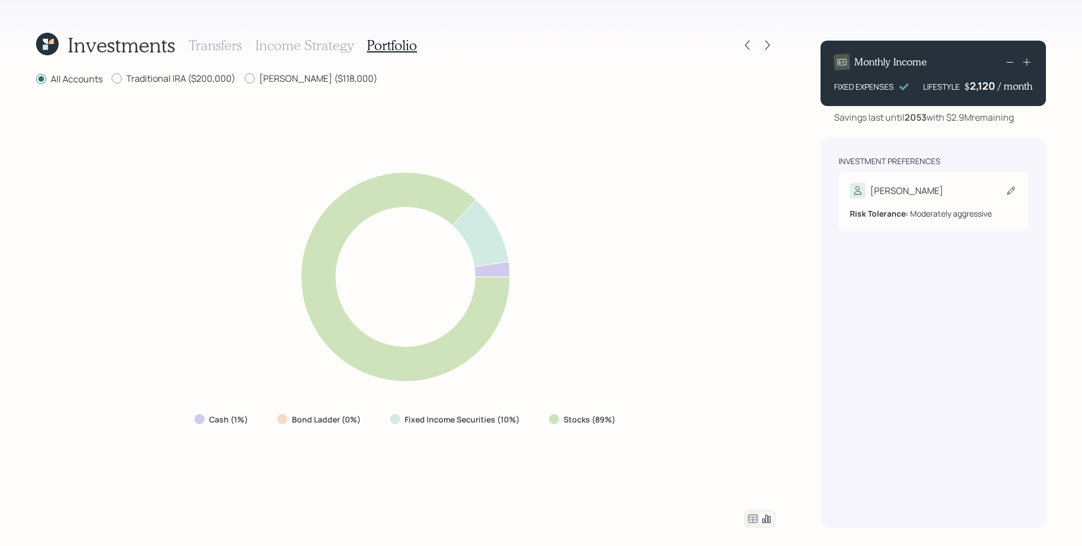
click at [886, 192] on div "Sam" at bounding box center [906, 191] width 73 height 14
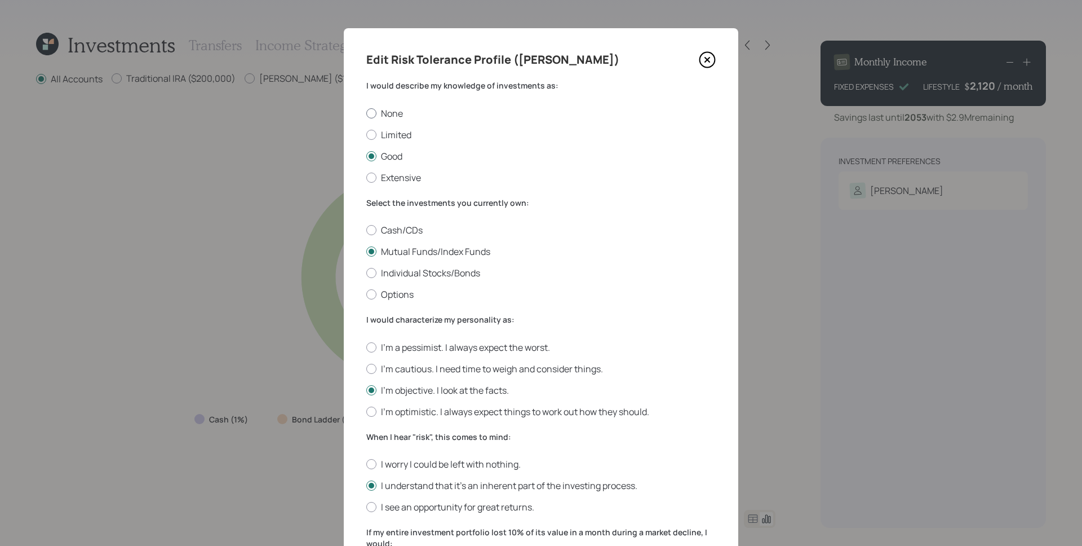
click at [386, 114] on label "None" at bounding box center [541, 113] width 350 height 12
click at [366, 113] on input "None" at bounding box center [366, 113] width 1 height 1
radio input "true"
click at [394, 230] on label "Cash/CDs" at bounding box center [541, 230] width 350 height 12
click at [366, 230] on input "Cash/CDs" at bounding box center [366, 230] width 1 height 1
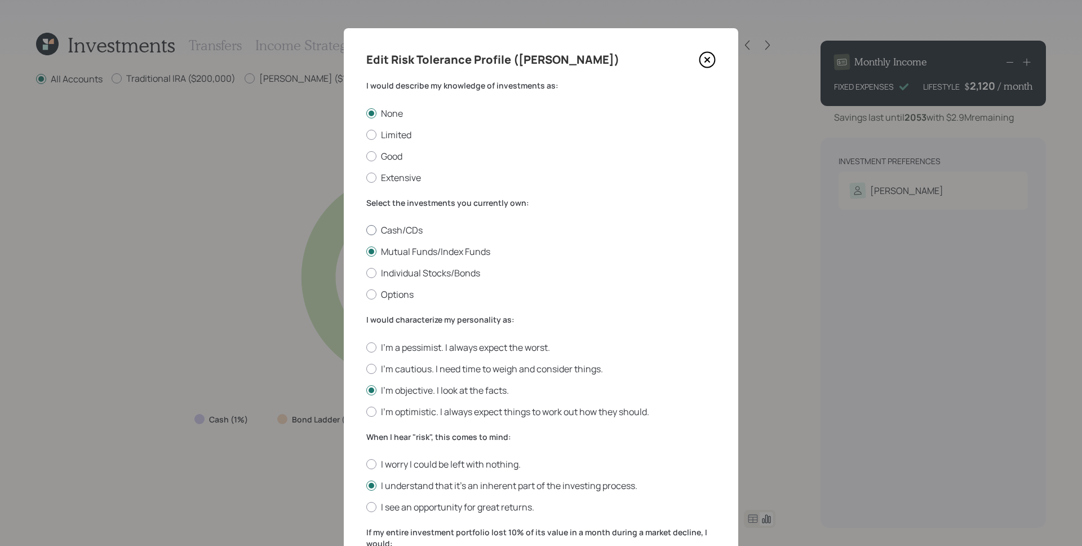
radio input "true"
click at [404, 344] on label "I'm a pessimist. I always expect the worst." at bounding box center [541, 347] width 350 height 12
click at [366, 347] on input "I'm a pessimist. I always expect the worst." at bounding box center [366, 347] width 1 height 1
radio input "true"
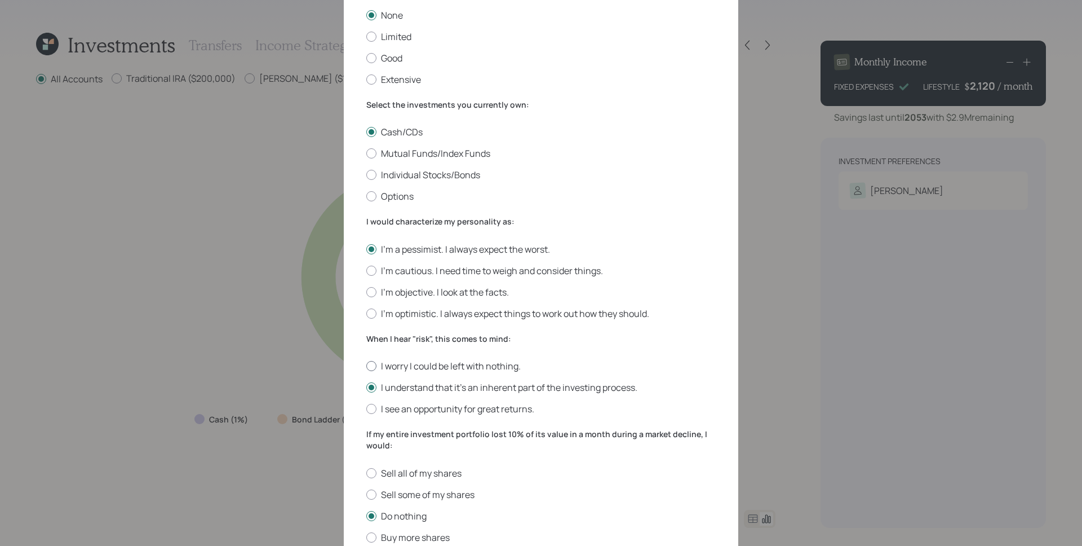
click at [408, 370] on label "I worry I could be left with nothing." at bounding box center [541, 366] width 350 height 12
click at [366, 366] on input "I worry I could be left with nothing." at bounding box center [366, 366] width 1 height 1
radio input "true"
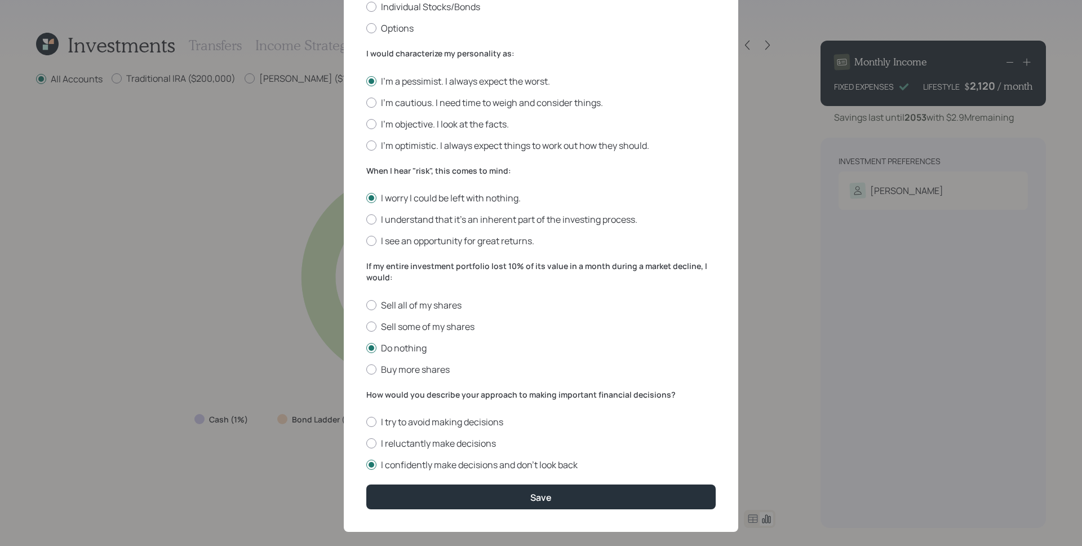
scroll to position [280, 0]
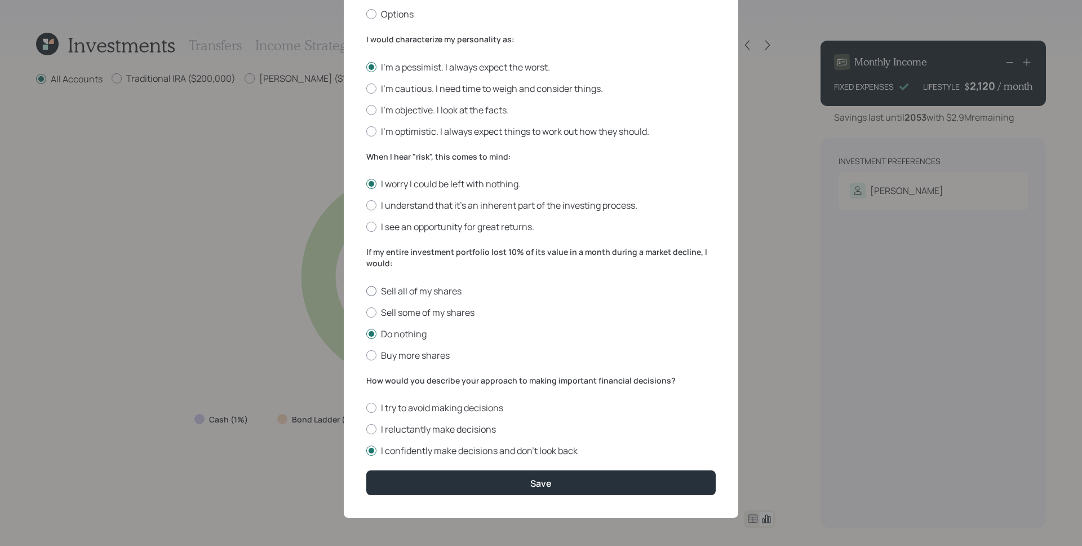
click at [401, 291] on label "Sell all of my shares" at bounding box center [541, 291] width 350 height 12
click at [366, 291] on input "Sell all of my shares" at bounding box center [366, 290] width 1 height 1
radio input "true"
click at [415, 406] on label "I try to avoid making decisions" at bounding box center [541, 407] width 350 height 12
click at [366, 408] on input "I try to avoid making decisions" at bounding box center [366, 408] width 1 height 1
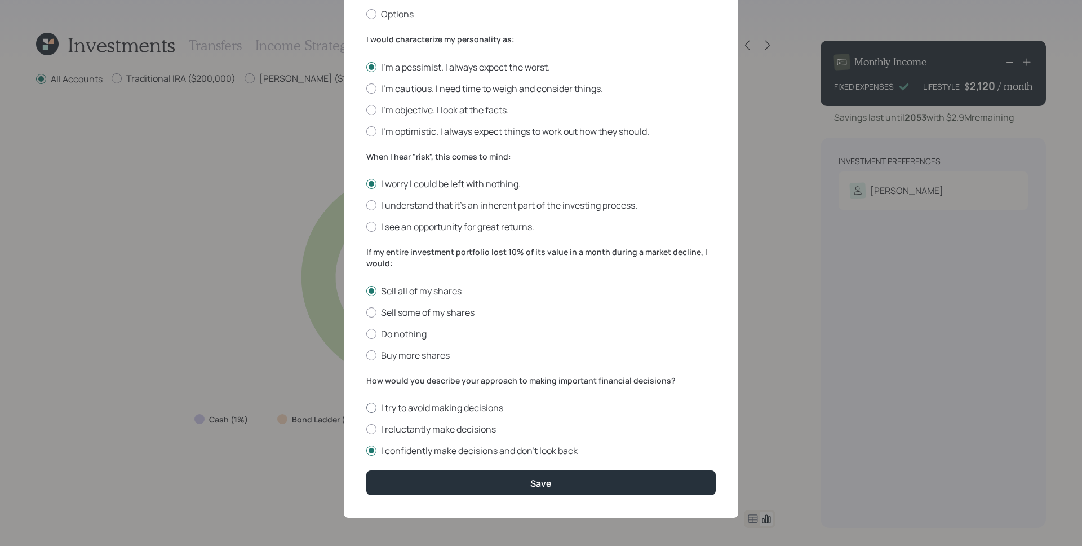
radio input "true"
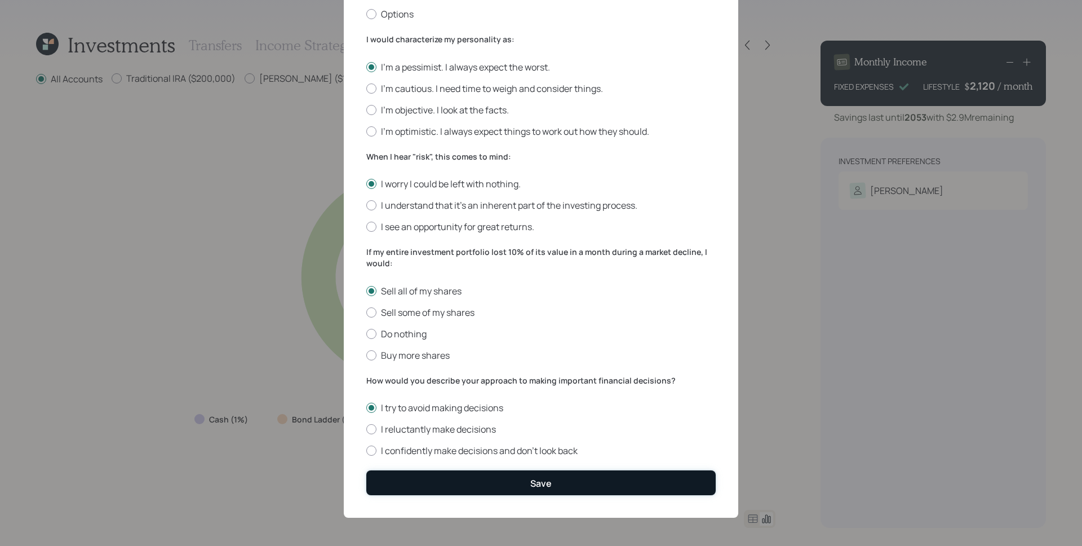
click at [519, 485] on button "Save" at bounding box center [541, 482] width 350 height 24
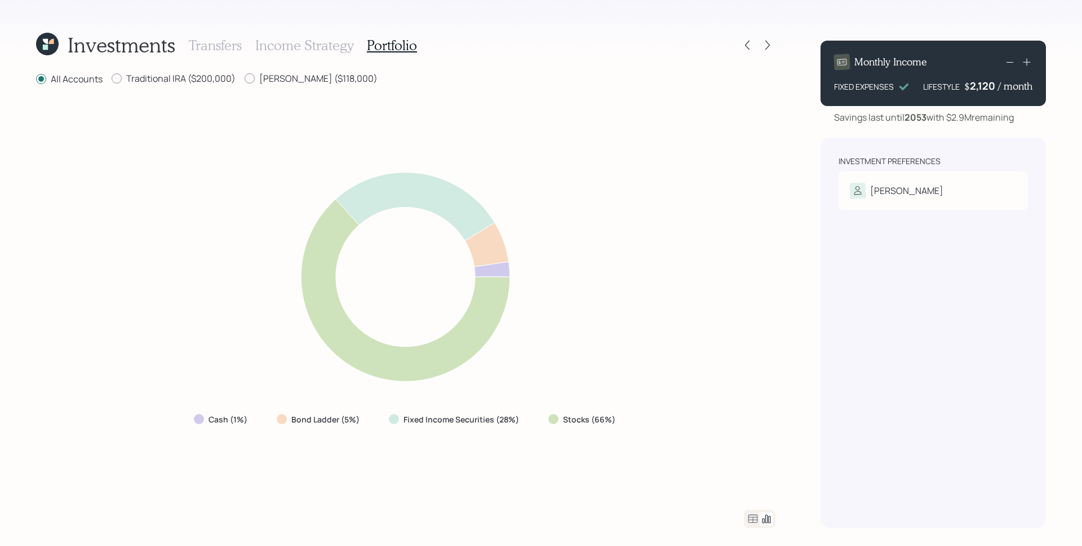
click at [325, 41] on h3 "Income Strategy" at bounding box center [304, 45] width 98 height 16
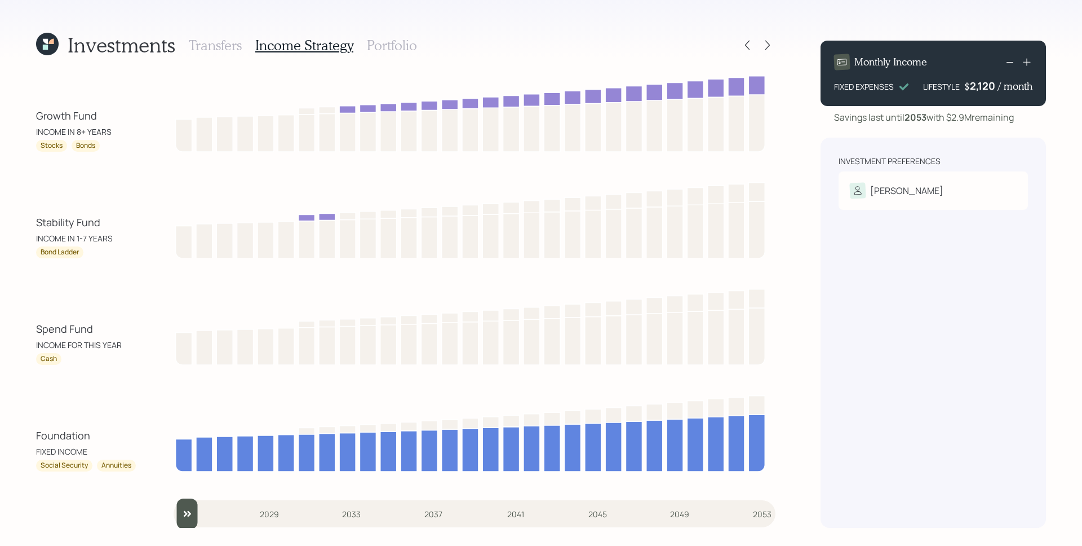
click at [390, 42] on h3 "Portfolio" at bounding box center [392, 45] width 50 height 16
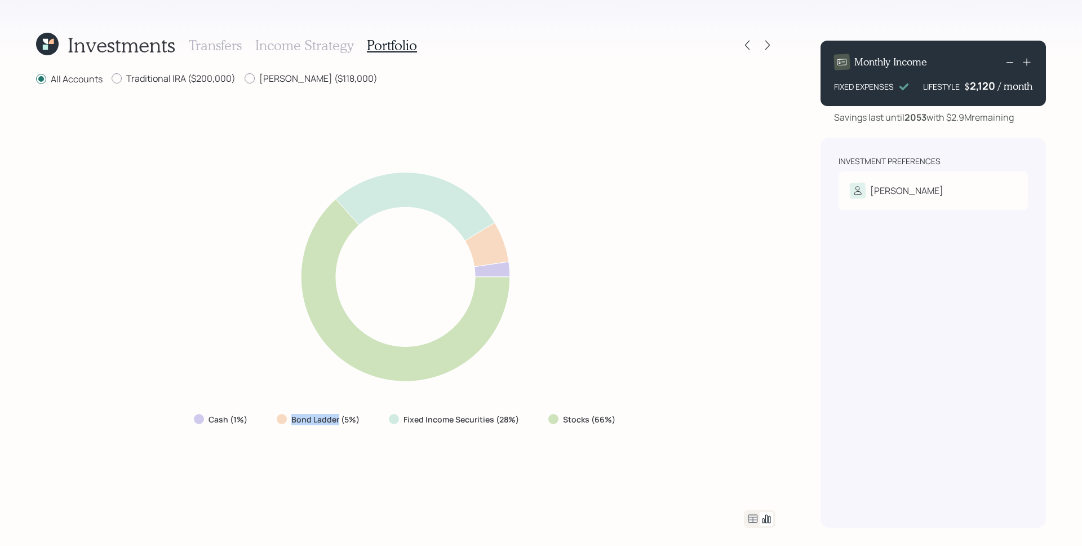
drag, startPoint x: 293, startPoint y: 419, endPoint x: 340, endPoint y: 418, distance: 47.4
click at [340, 418] on label "Bond Ladder (5%)" at bounding box center [325, 419] width 68 height 11
click at [572, 420] on label "Stocks (66%)" at bounding box center [589, 419] width 52 height 11
drag, startPoint x: 634, startPoint y: 419, endPoint x: 410, endPoint y: 427, distance: 224.5
click at [410, 427] on div "Cash (1%) Bond Ladder (5%) Fixed Income Securities (28%) Stocks (66%)" at bounding box center [406, 298] width 740 height 396
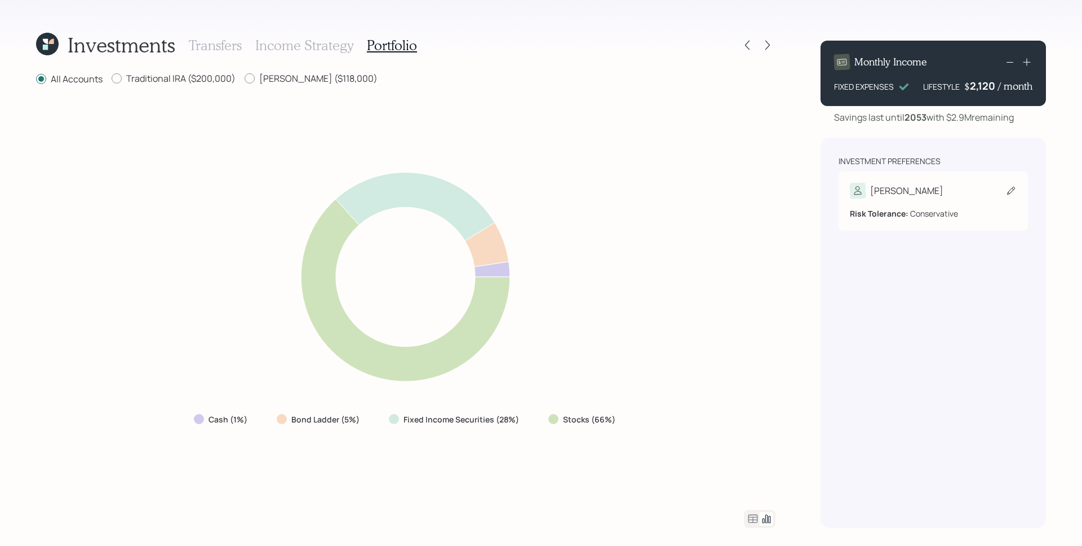
click at [896, 193] on div "Sam" at bounding box center [933, 191] width 167 height 16
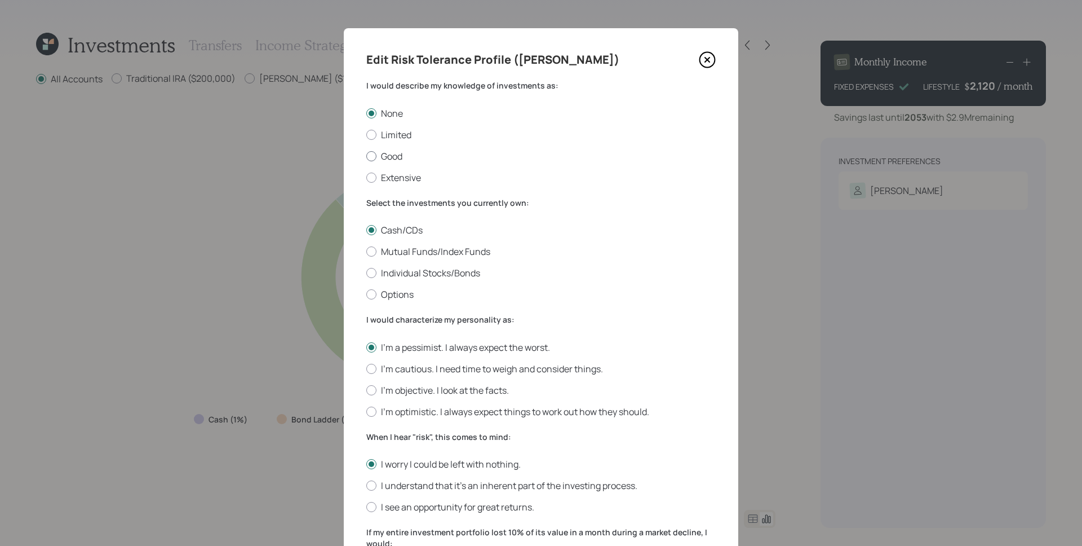
click at [382, 153] on label "Good" at bounding box center [541, 156] width 350 height 12
click at [366, 156] on input "Good" at bounding box center [366, 156] width 1 height 1
radio input "true"
click at [400, 271] on label "Individual Stocks/Bonds" at bounding box center [541, 273] width 350 height 12
click at [366, 273] on input "Individual Stocks/Bonds" at bounding box center [366, 273] width 1 height 1
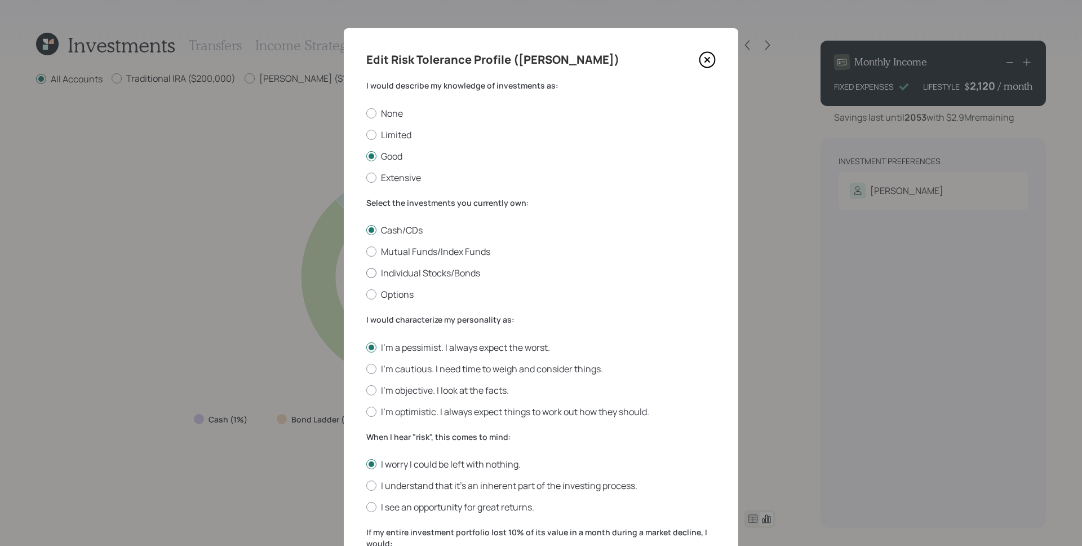
radio input "true"
click at [412, 252] on label "Mutual Funds/Index Funds" at bounding box center [541, 251] width 350 height 12
click at [366, 252] on input "Mutual Funds/Index Funds" at bounding box center [366, 251] width 1 height 1
radio input "true"
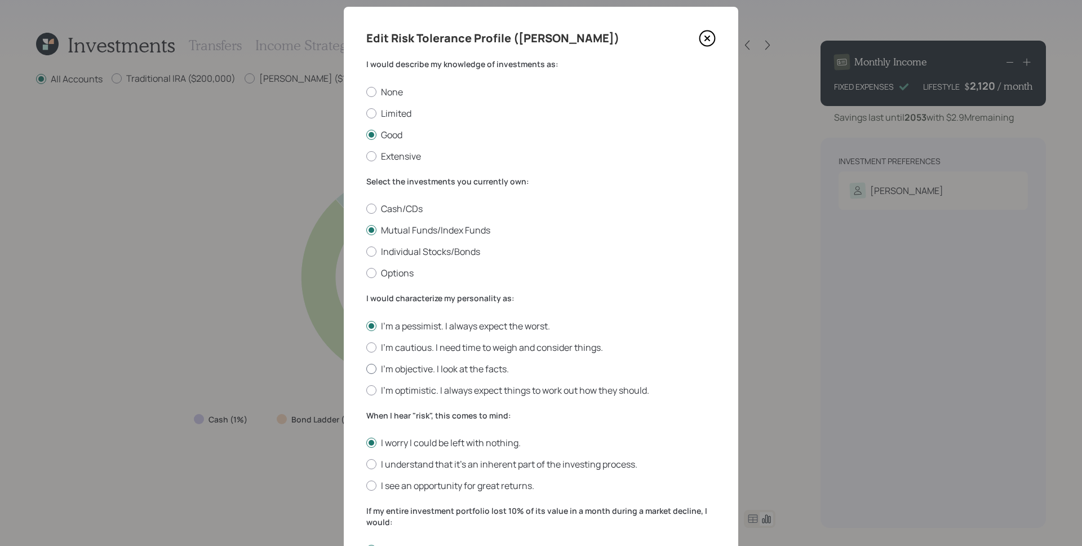
click at [423, 368] on label "I'm objective. I look at the facts." at bounding box center [541, 368] width 350 height 12
click at [366, 368] on input "I'm objective. I look at the facts." at bounding box center [366, 368] width 1 height 1
radio input "true"
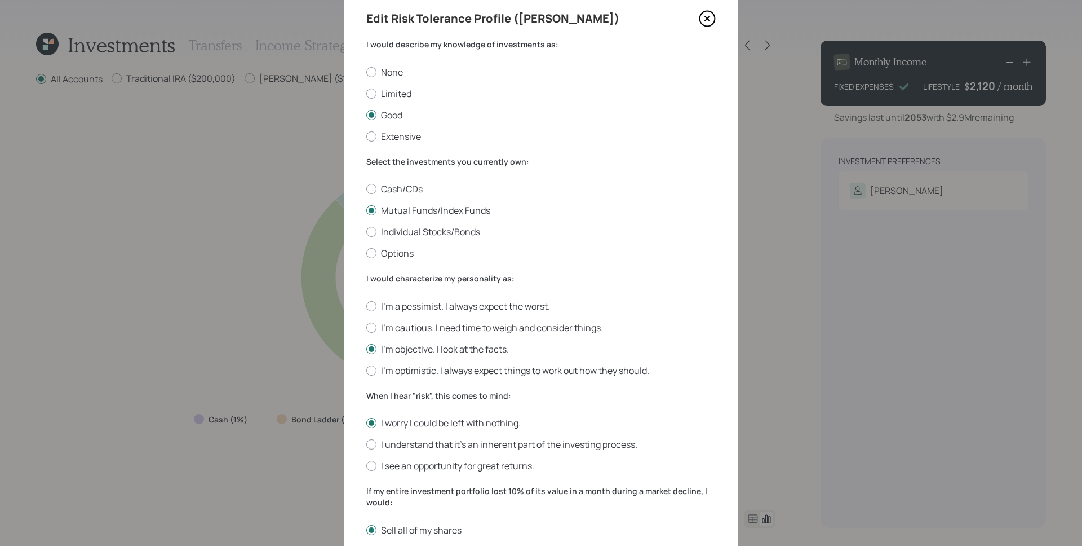
click at [441, 436] on div "I worry I could be left with nothing. I understand that it’s an inherent part o…" at bounding box center [541, 444] width 350 height 55
click at [444, 443] on label "I understand that it’s an inherent part of the investing process." at bounding box center [541, 444] width 350 height 12
click at [366, 444] on input "I understand that it’s an inherent part of the investing process." at bounding box center [366, 444] width 1 height 1
radio input "true"
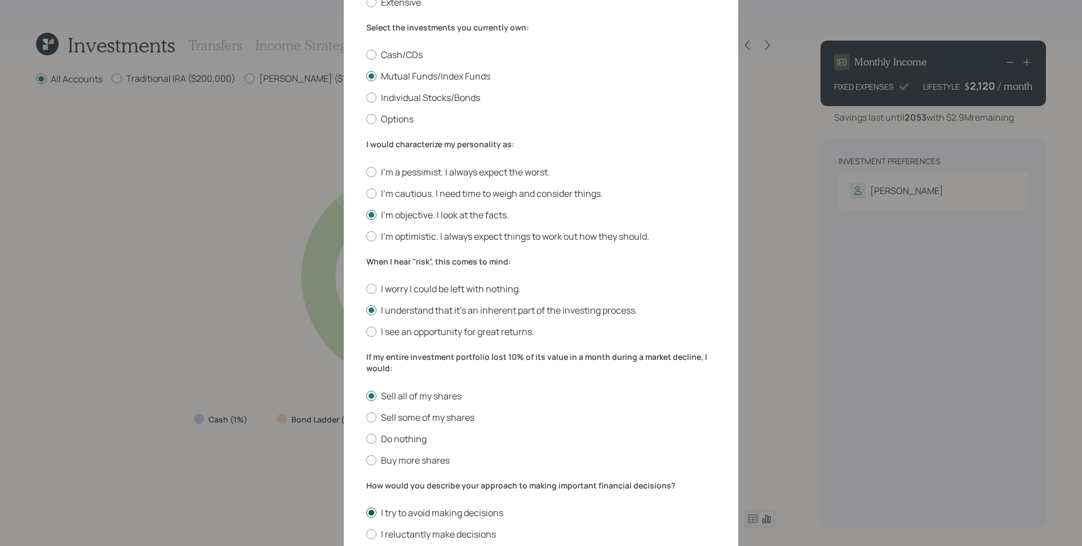
scroll to position [253, 0]
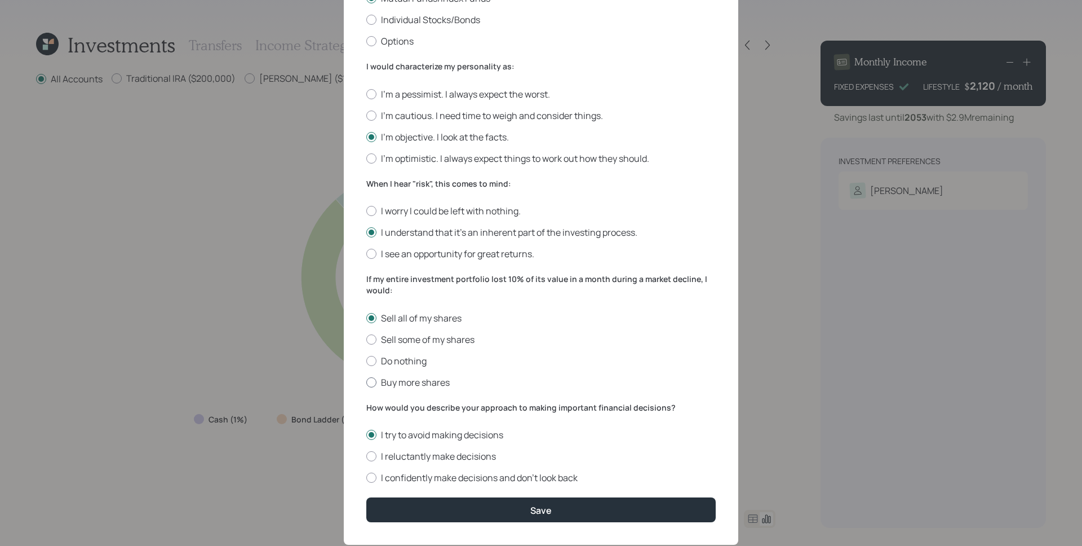
click at [413, 384] on label "Buy more shares" at bounding box center [541, 382] width 350 height 12
click at [366, 382] on input "Buy more shares" at bounding box center [366, 382] width 1 height 1
radio input "true"
click at [430, 454] on label "I reluctantly make decisions" at bounding box center [541, 456] width 350 height 12
click at [366, 456] on input "I reluctantly make decisions" at bounding box center [366, 456] width 1 height 1
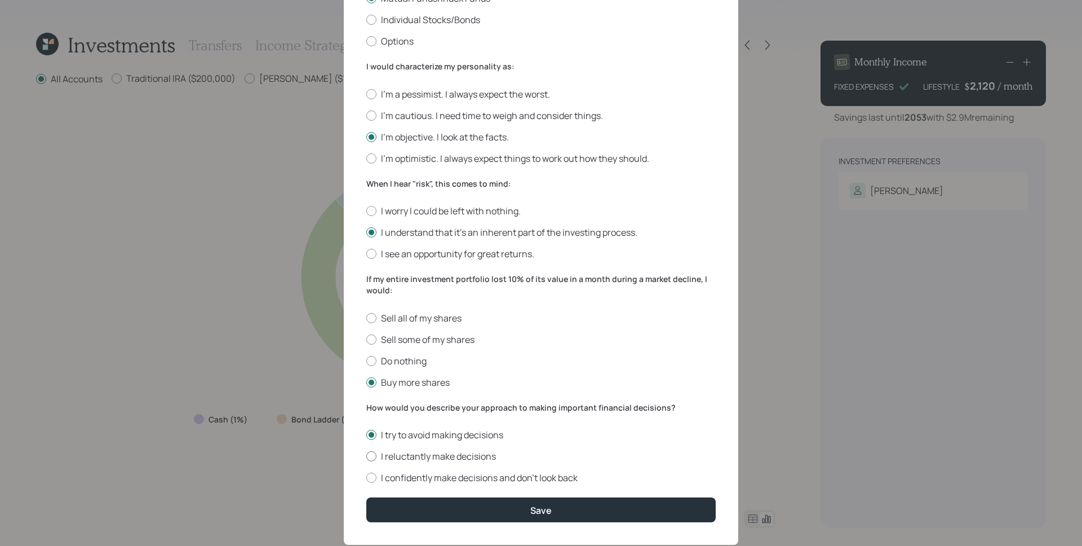
radio input "true"
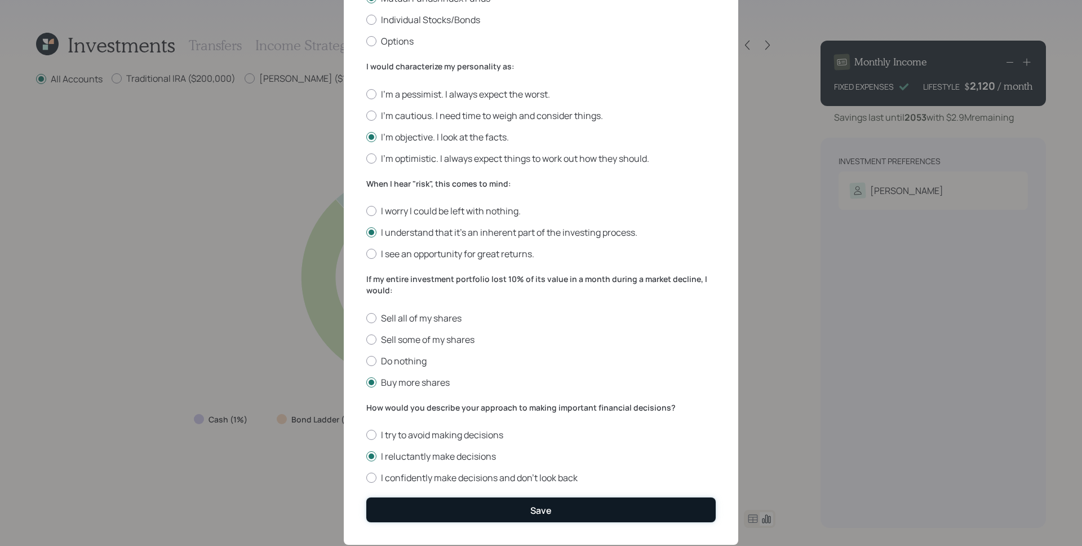
click at [471, 511] on button "Save" at bounding box center [541, 509] width 350 height 24
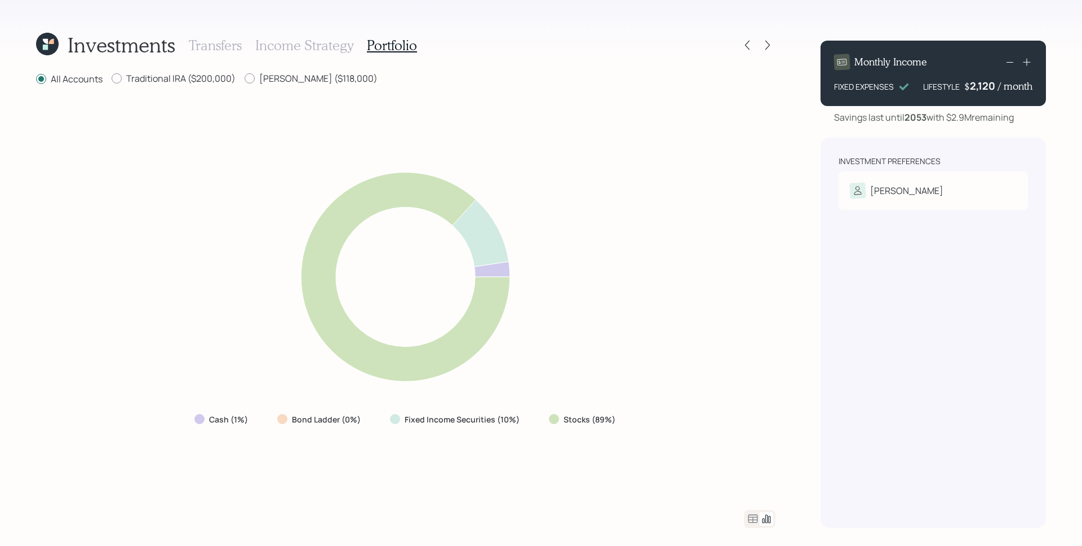
click at [918, 150] on div "Investment Preferences Sam Risk Tolerance: Moderately aggressive" at bounding box center [934, 333] width 226 height 390
click at [743, 44] on icon at bounding box center [747, 44] width 11 height 11
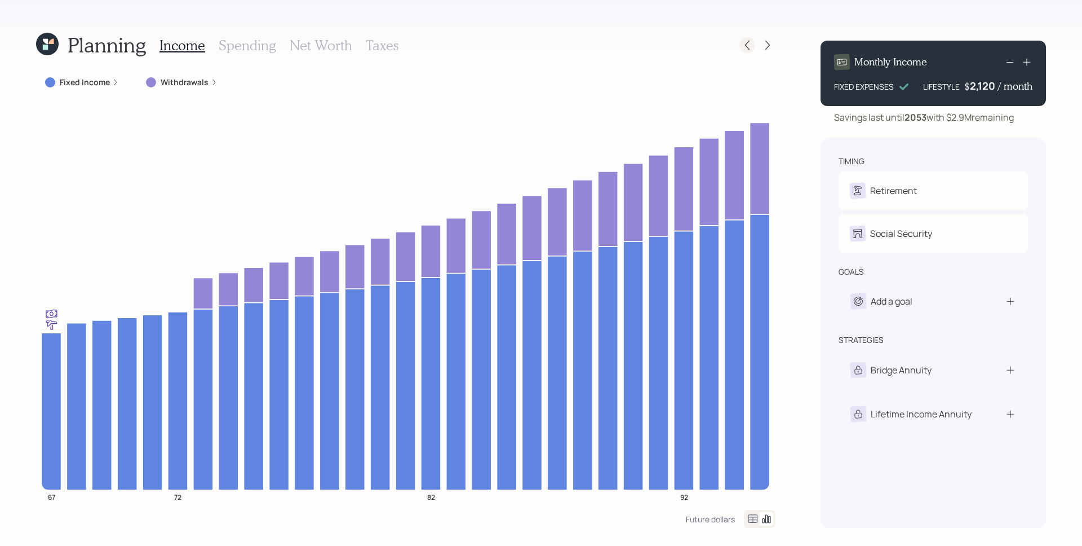
click at [742, 41] on icon at bounding box center [747, 44] width 11 height 11
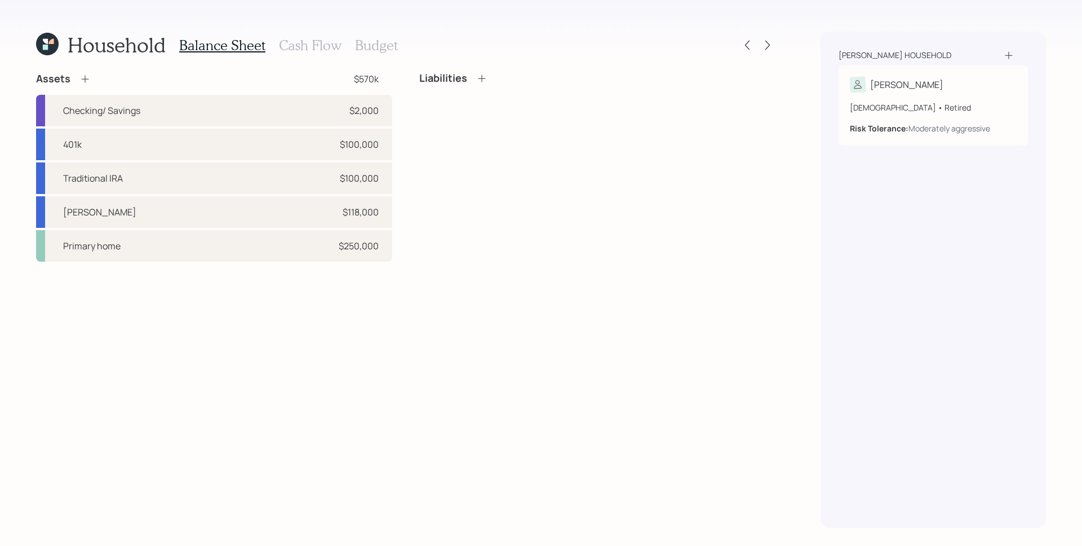
click at [327, 47] on h3 "Cash Flow" at bounding box center [310, 45] width 63 height 16
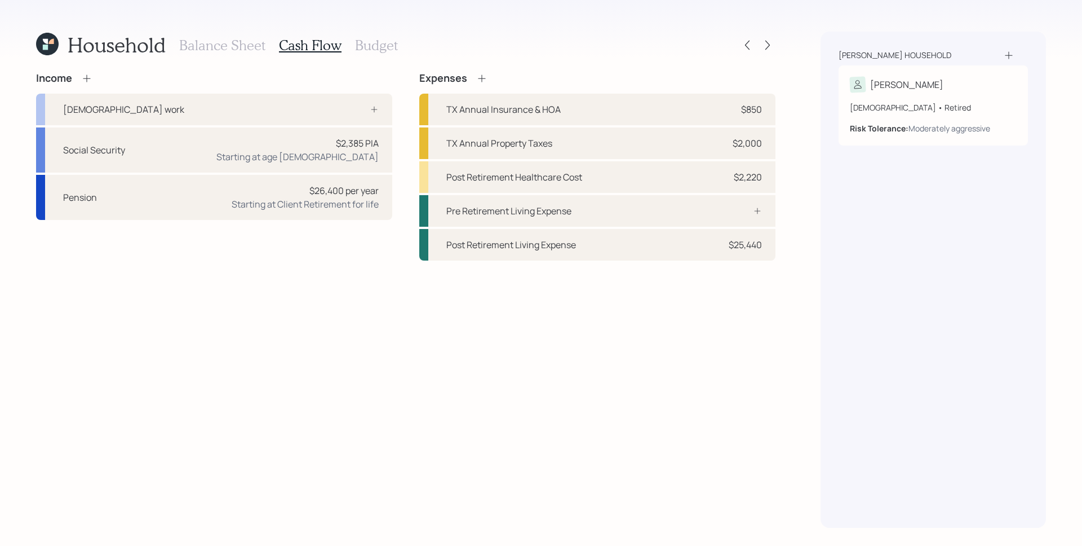
click at [227, 43] on h3 "Balance Sheet" at bounding box center [222, 45] width 86 height 16
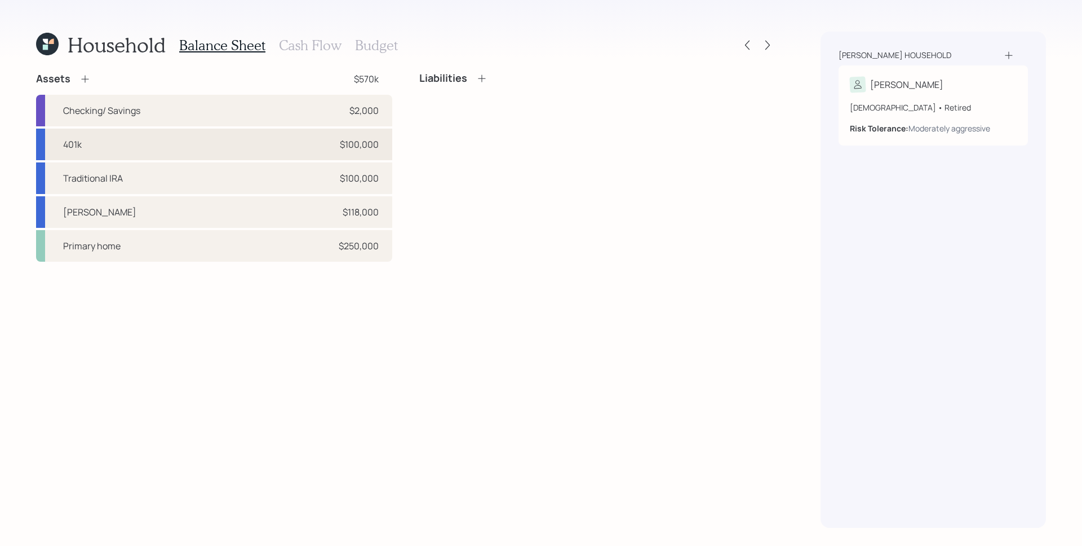
click at [330, 152] on div "401k $100,000" at bounding box center [214, 145] width 356 height 32
select select "company_sponsored"
select select "balanced"
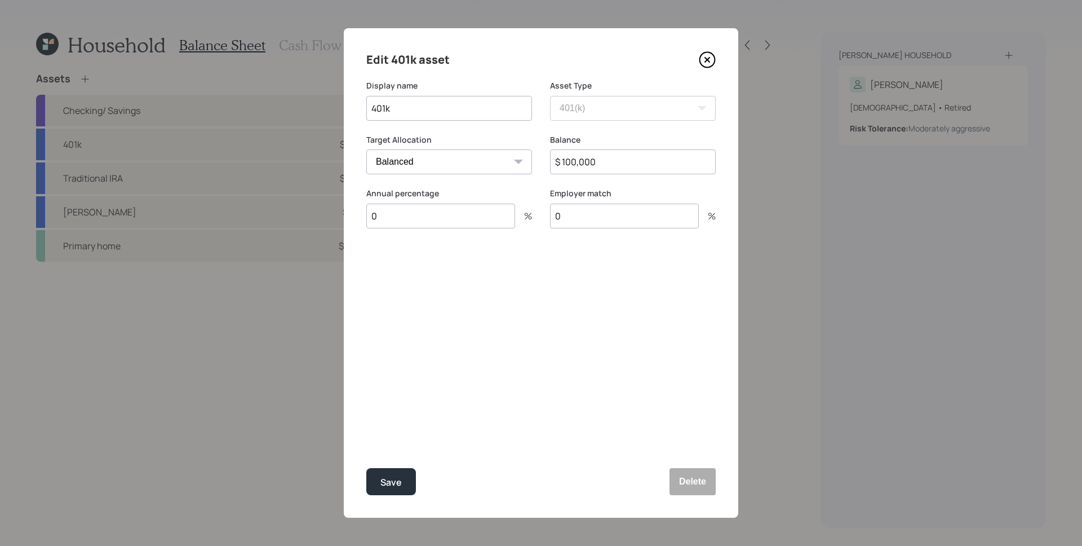
click at [709, 57] on icon at bounding box center [707, 59] width 17 height 17
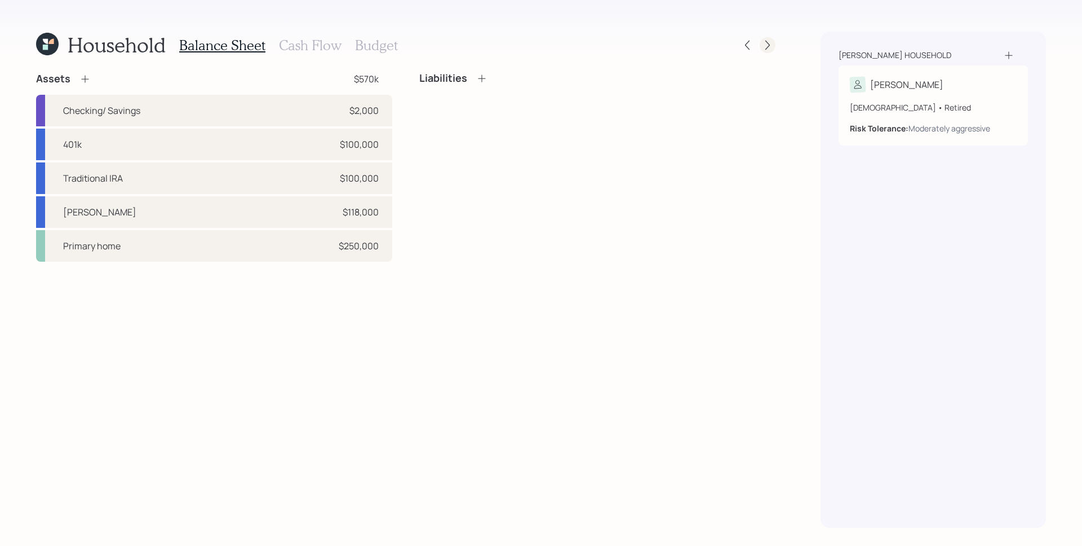
click at [765, 43] on icon at bounding box center [767, 44] width 11 height 11
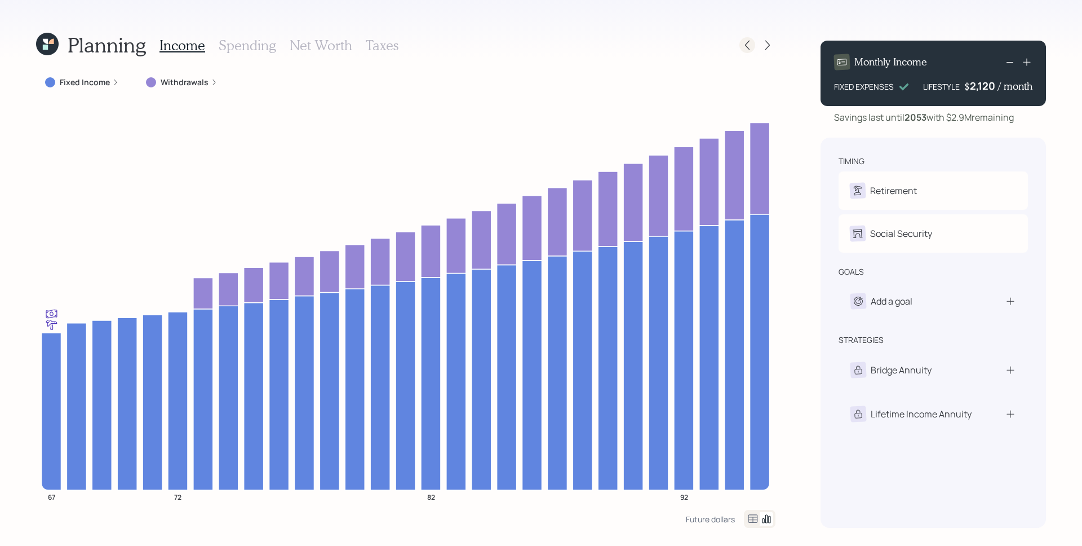
click at [744, 48] on icon at bounding box center [747, 44] width 11 height 11
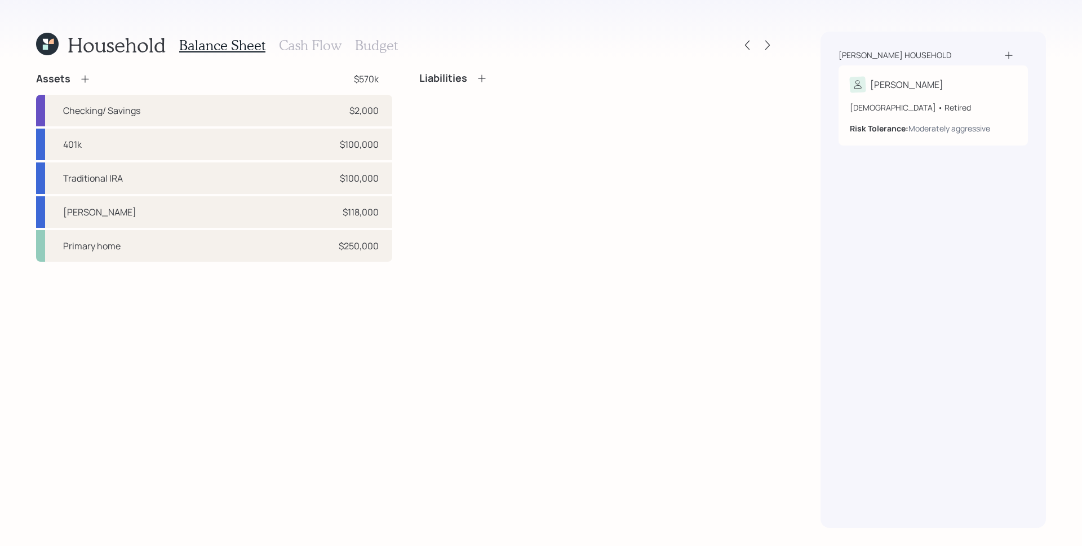
click at [291, 50] on h3 "Cash Flow" at bounding box center [310, 45] width 63 height 16
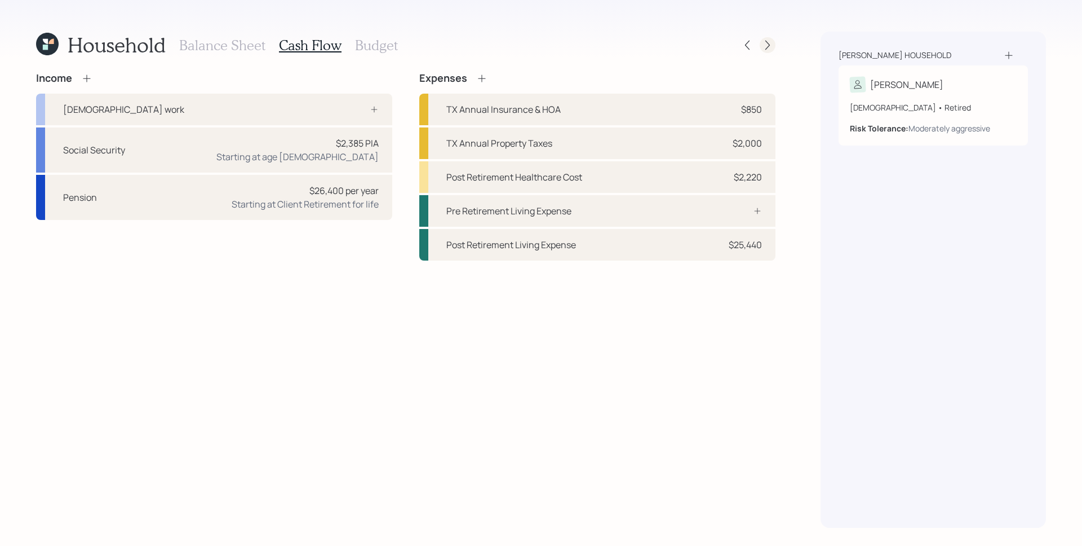
click at [768, 46] on icon at bounding box center [768, 46] width 5 height 10
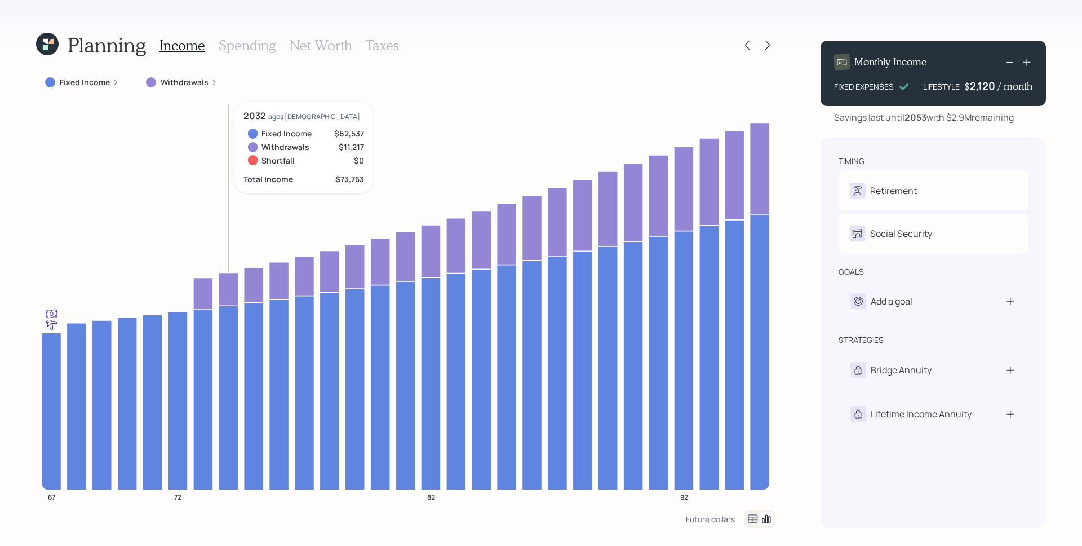
click at [381, 39] on h3 "Taxes" at bounding box center [382, 45] width 33 height 16
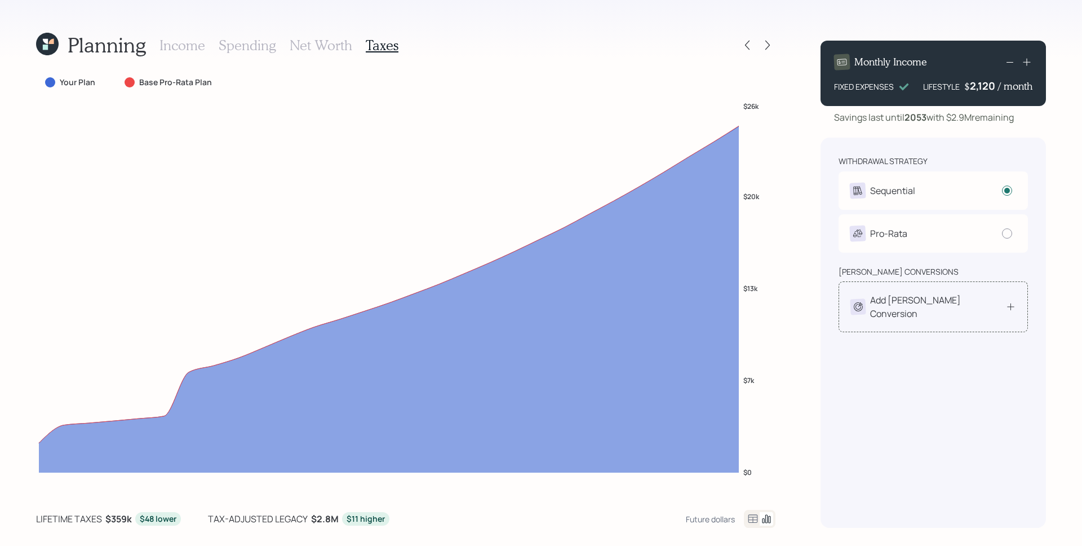
click at [912, 291] on div "Add Roth Conversion" at bounding box center [933, 306] width 189 height 51
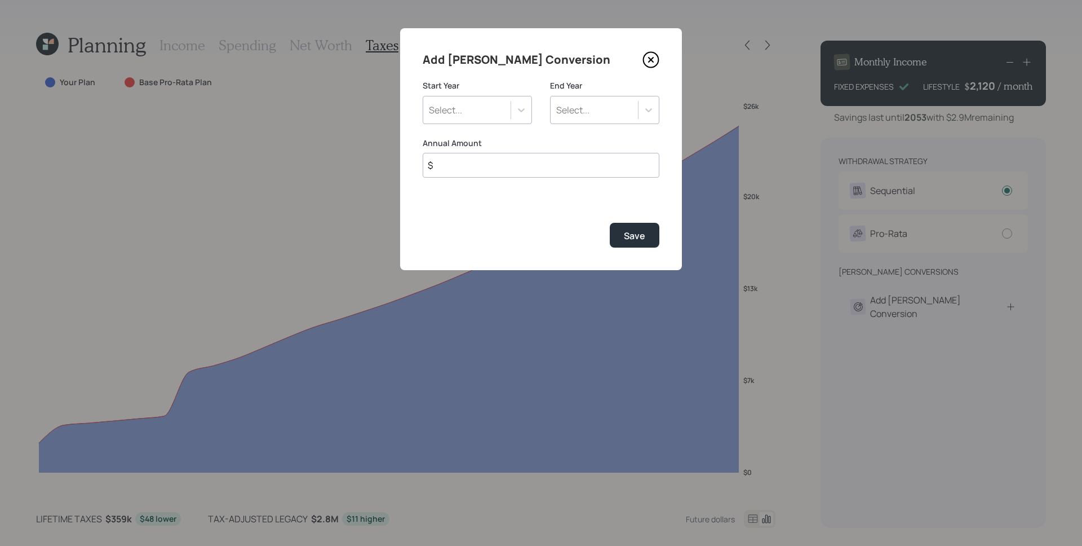
click at [495, 108] on div "Select..." at bounding box center [466, 109] width 87 height 19
click at [656, 53] on icon at bounding box center [651, 59] width 17 height 17
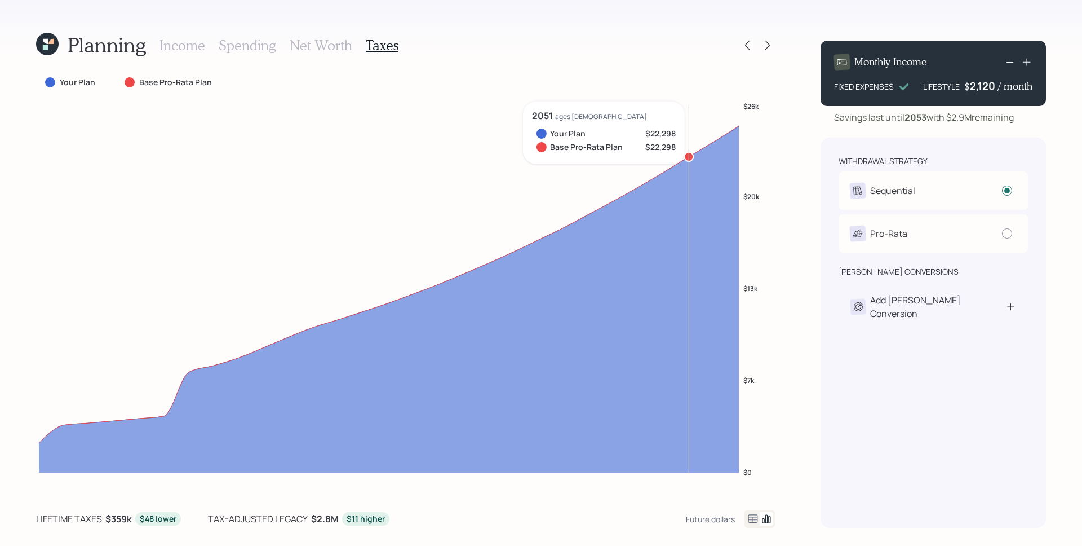
click at [245, 43] on h3 "Spending" at bounding box center [248, 45] width 58 height 16
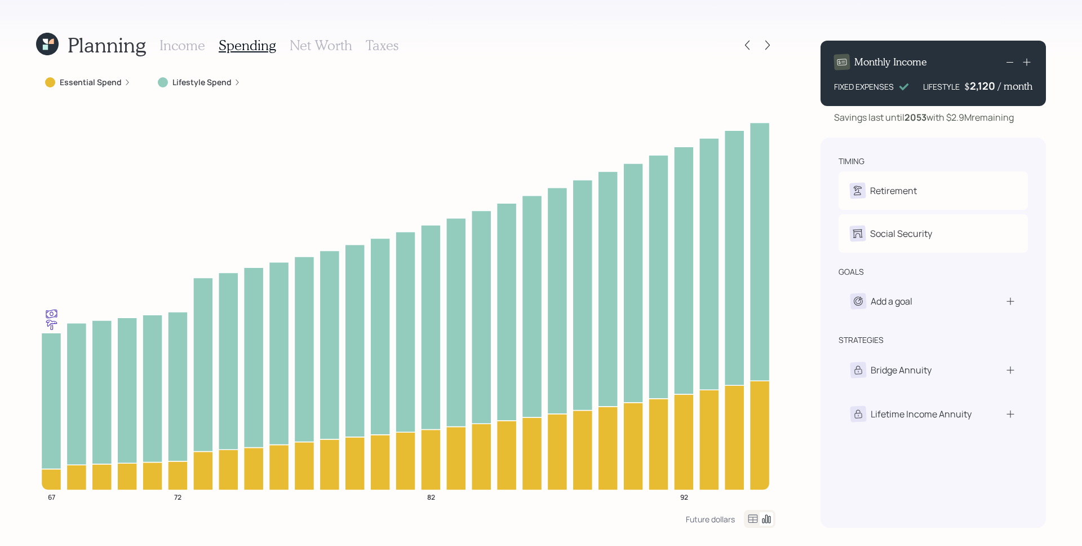
click at [205, 47] on div "Income Spending Net Worth Taxes" at bounding box center [279, 45] width 239 height 27
click at [753, 45] on icon at bounding box center [747, 44] width 11 height 11
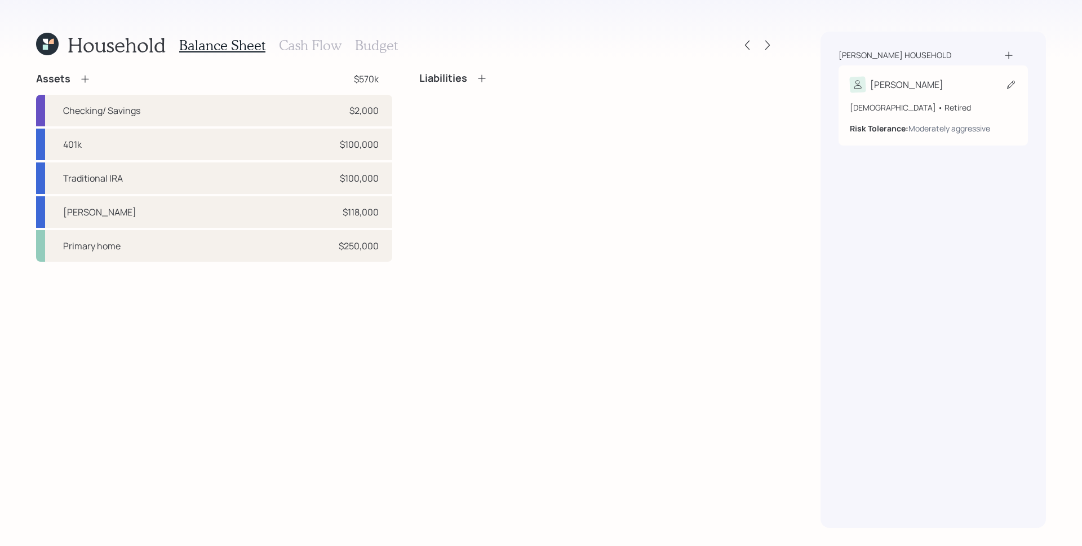
click at [943, 107] on div "67 years old • Retired" at bounding box center [933, 107] width 167 height 12
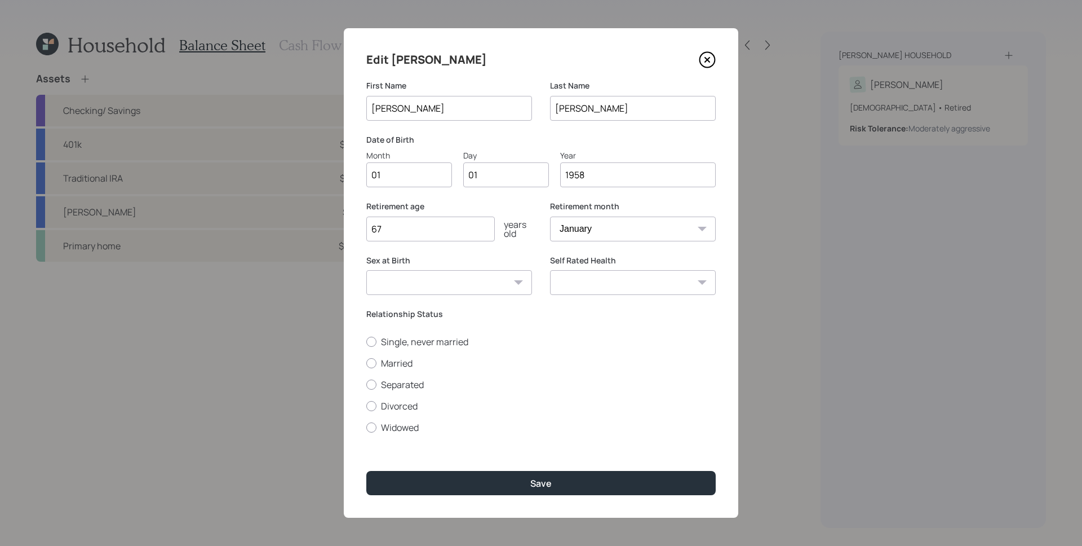
click at [413, 227] on input "67" at bounding box center [430, 228] width 129 height 25
click at [662, 223] on select "January February March April May June July August September October November De…" at bounding box center [633, 228] width 166 height 25
click at [638, 238] on select "January February March April May June July August September October November De…" at bounding box center [633, 228] width 166 height 25
click at [710, 59] on icon at bounding box center [707, 59] width 17 height 17
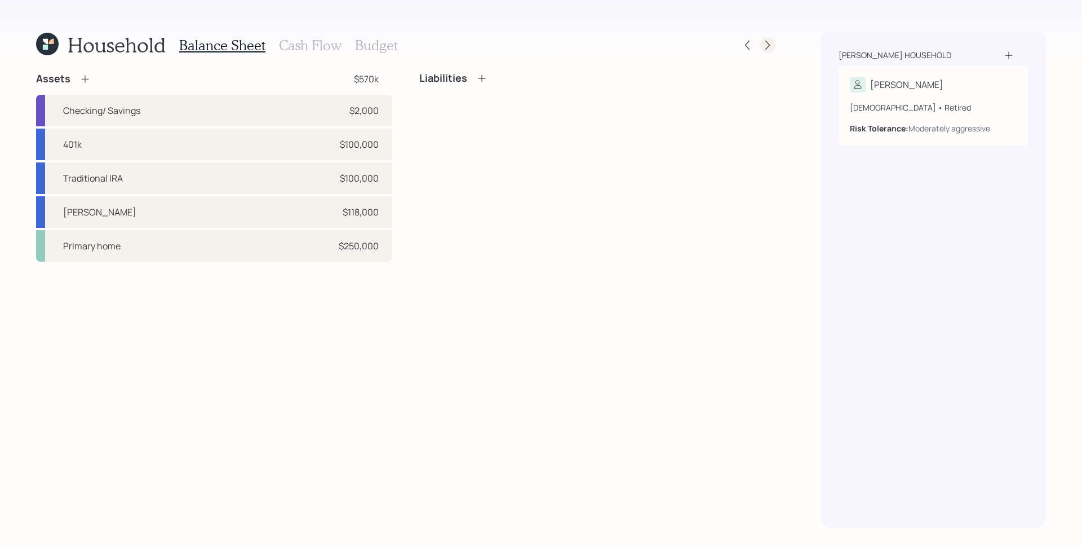
click at [771, 49] on icon at bounding box center [767, 44] width 11 height 11
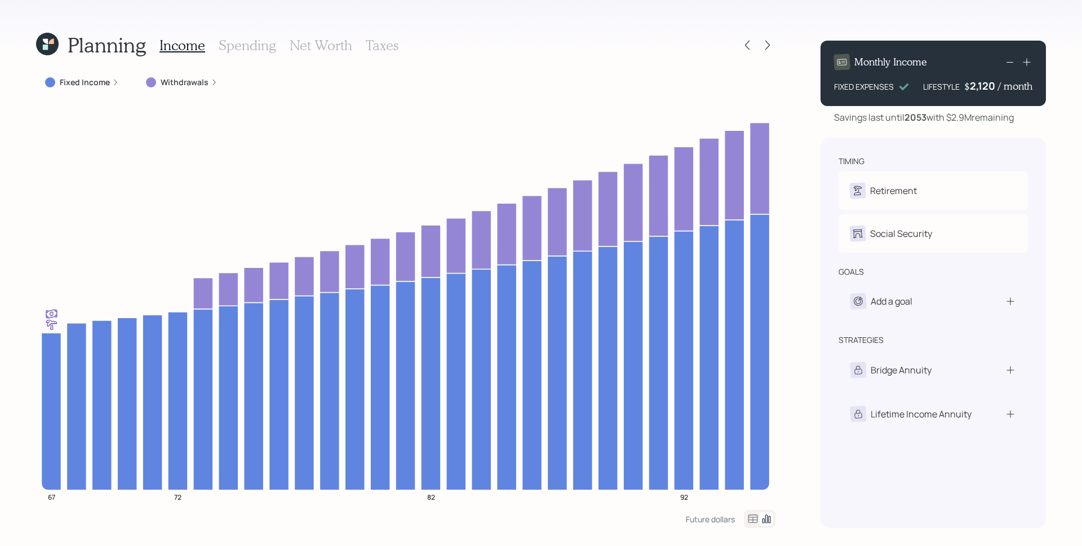
click at [376, 45] on h3 "Taxes" at bounding box center [382, 45] width 33 height 16
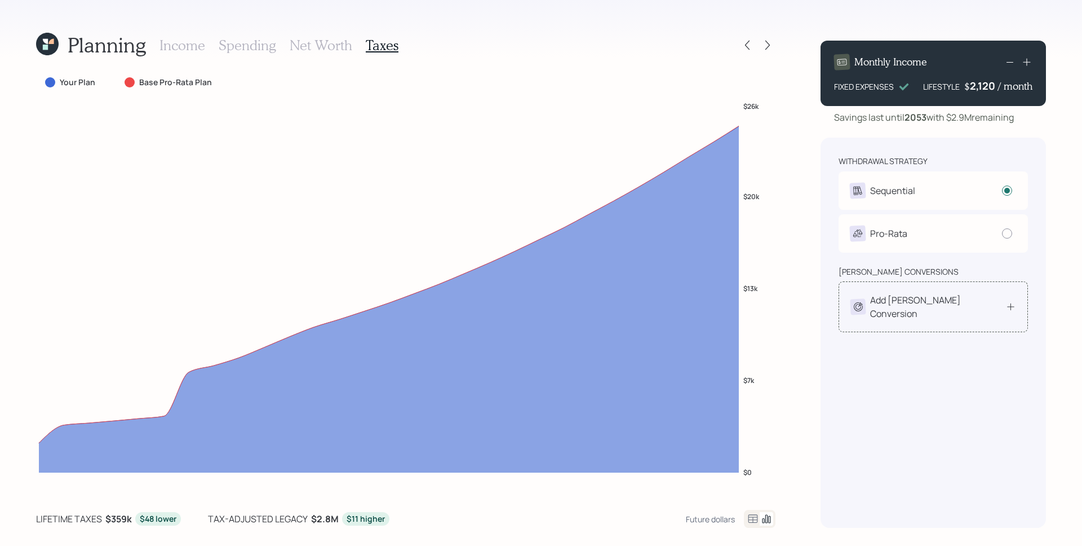
click at [1014, 301] on icon at bounding box center [1011, 306] width 11 height 11
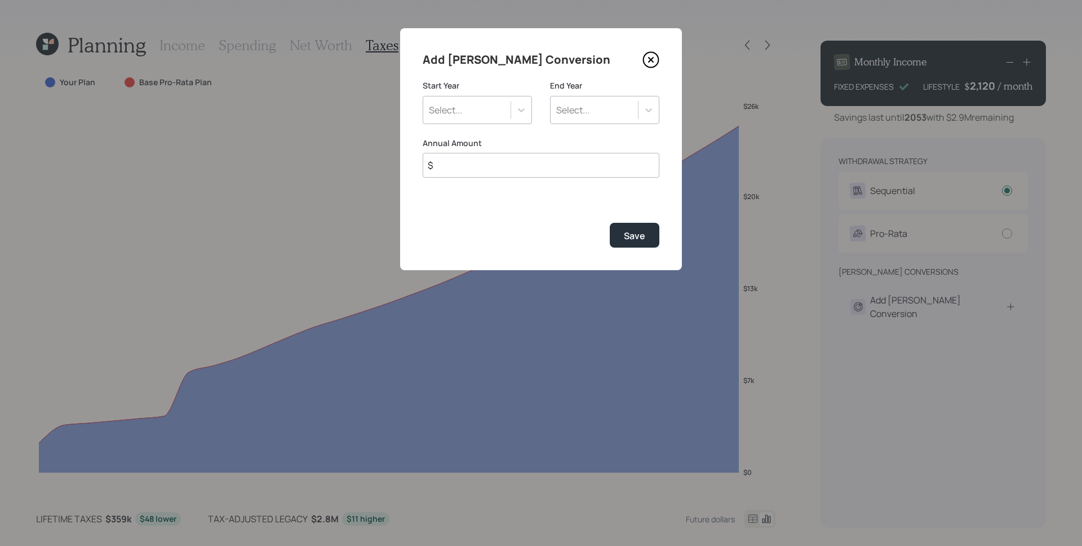
click at [468, 99] on div "Select..." at bounding box center [477, 110] width 109 height 28
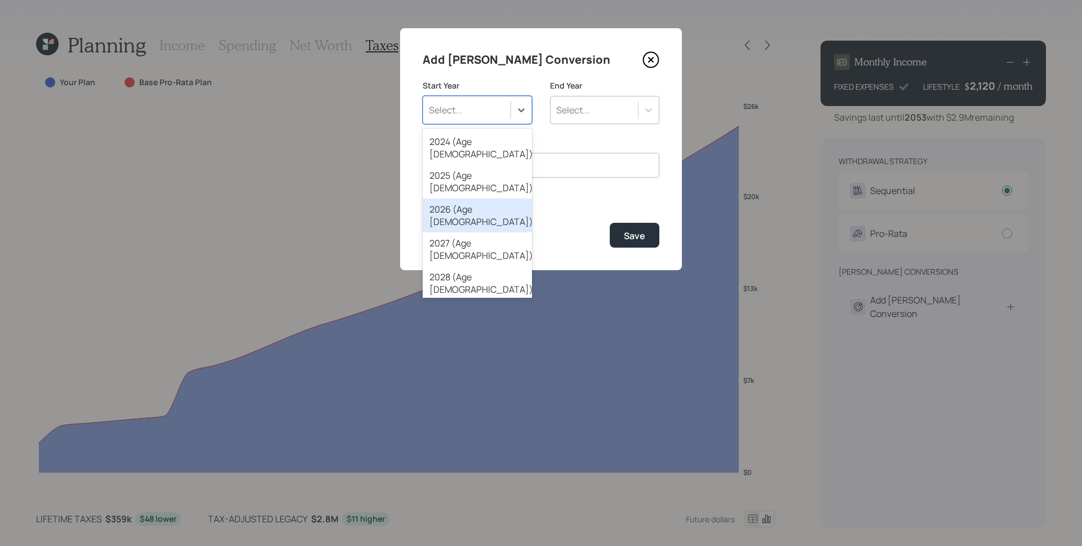
click at [481, 198] on div "2026 (Age 68)" at bounding box center [477, 215] width 109 height 34
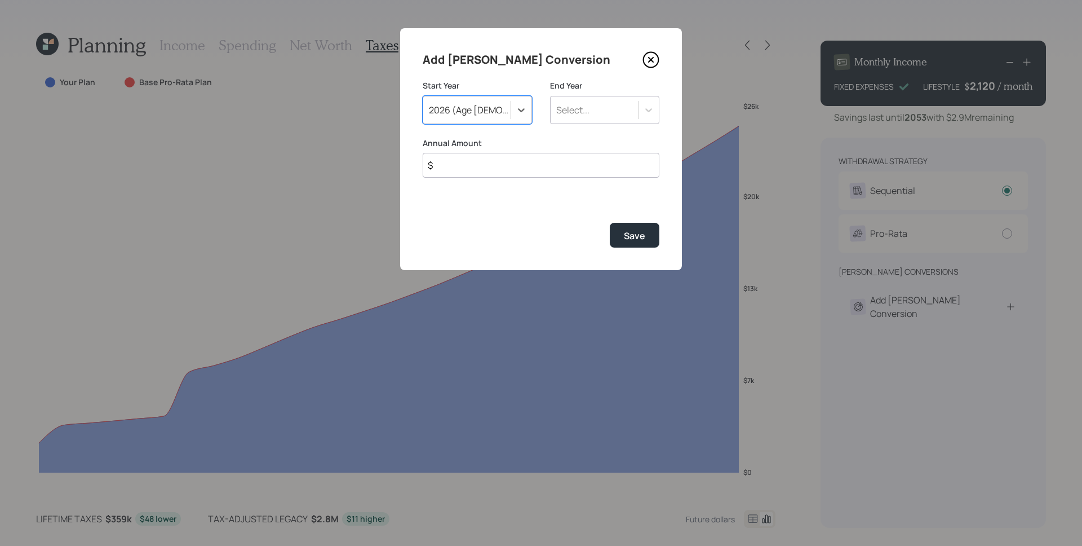
click at [620, 111] on div "Select..." at bounding box center [594, 109] width 87 height 19
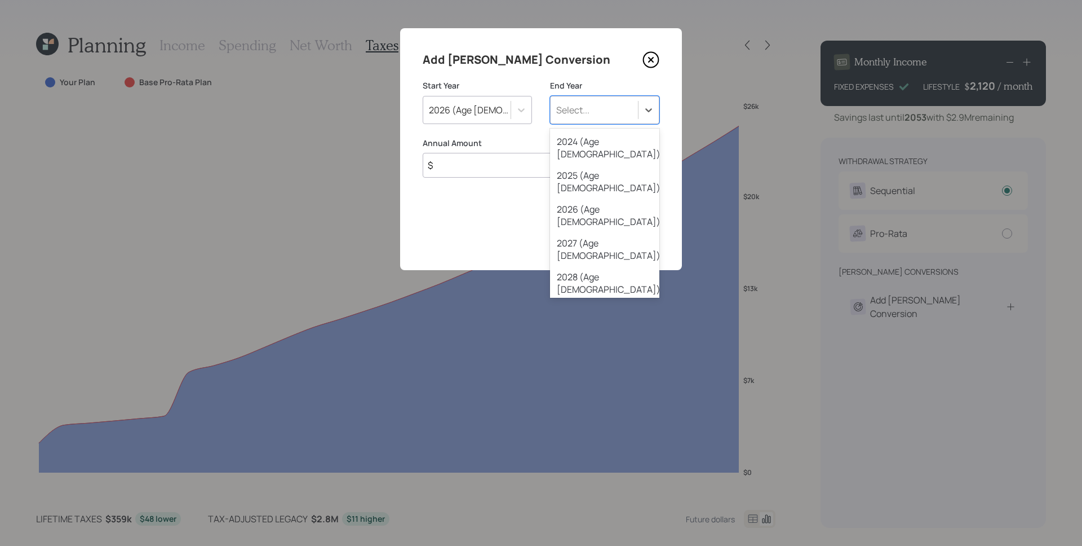
click at [618, 334] on div "2030 (Age 72)" at bounding box center [604, 351] width 109 height 34
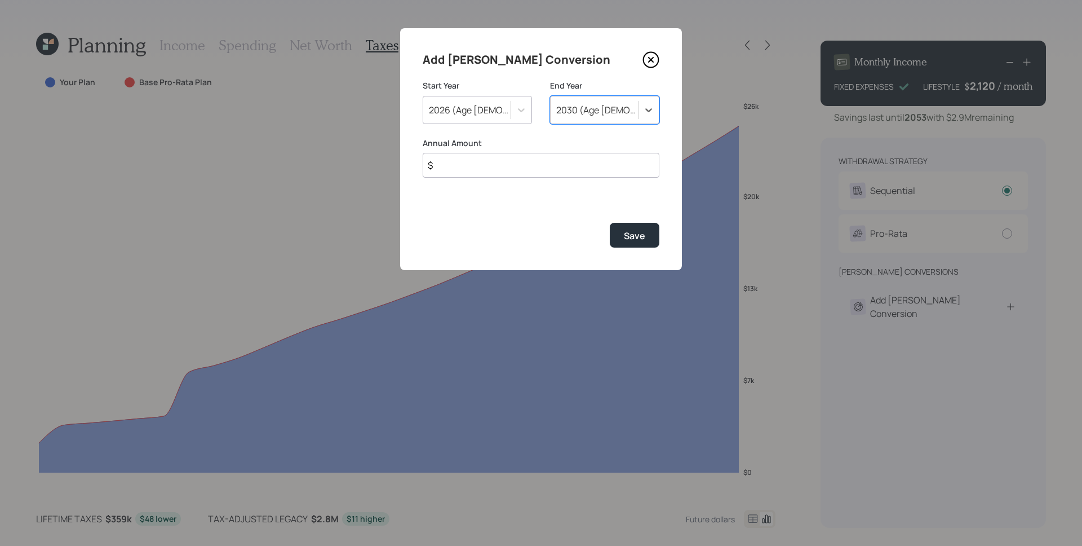
click at [546, 168] on input "$" at bounding box center [541, 165] width 237 height 25
type input "$ 8,000"
click at [640, 228] on button "Save" at bounding box center [635, 235] width 50 height 24
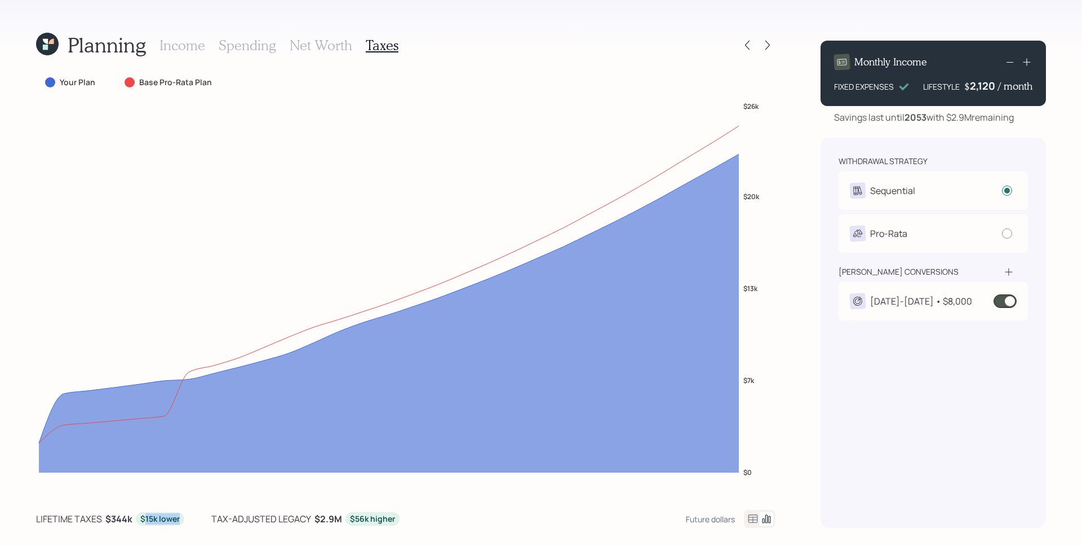
drag, startPoint x: 142, startPoint y: 516, endPoint x: 180, endPoint y: 516, distance: 37.8
click at [180, 516] on div "$15k lower" at bounding box center [160, 519] width 48 height 14
click at [1003, 299] on span at bounding box center [1005, 301] width 23 height 14
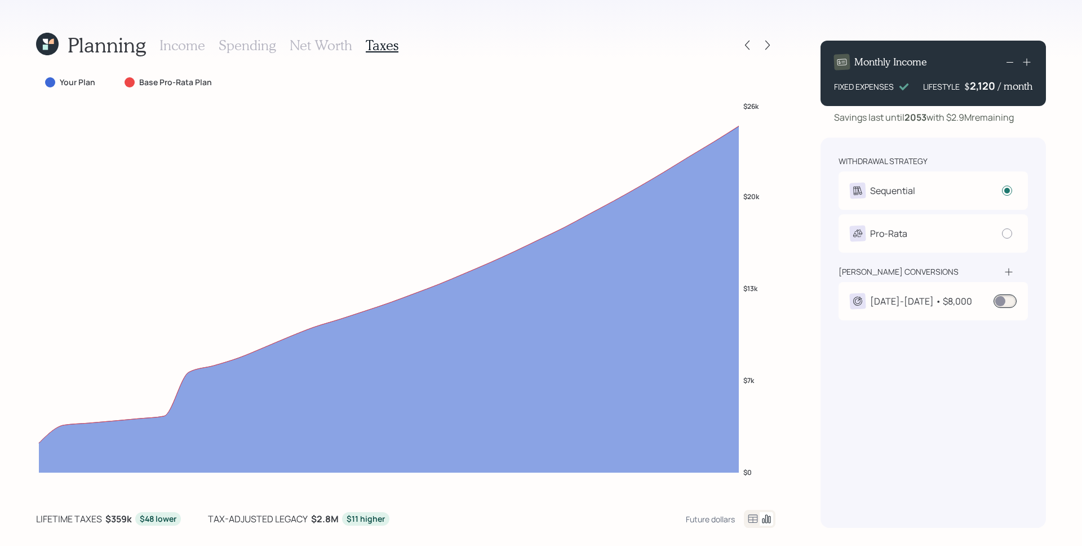
click at [1005, 297] on span at bounding box center [1005, 301] width 23 height 14
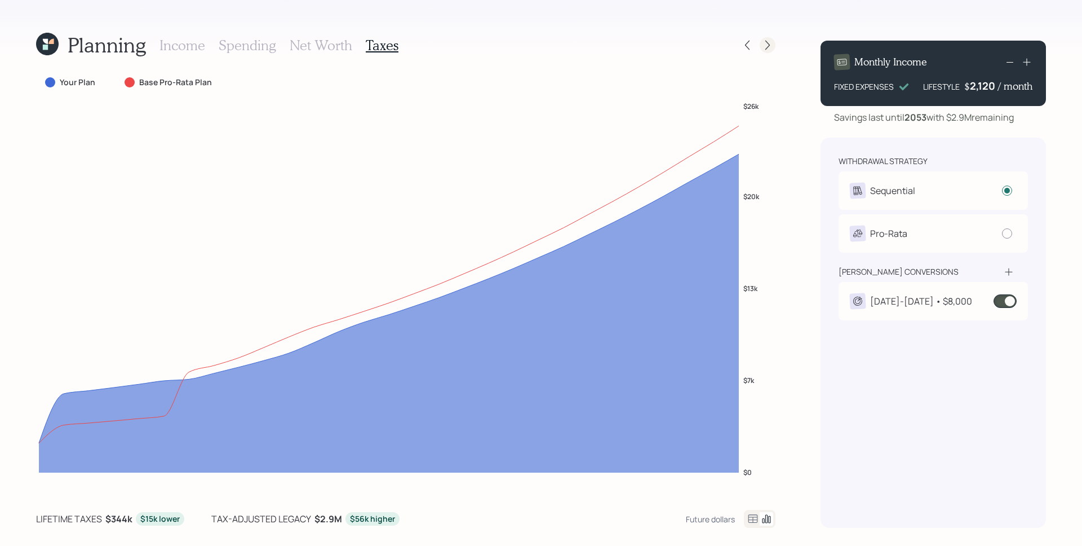
click at [772, 46] on icon at bounding box center [767, 44] width 11 height 11
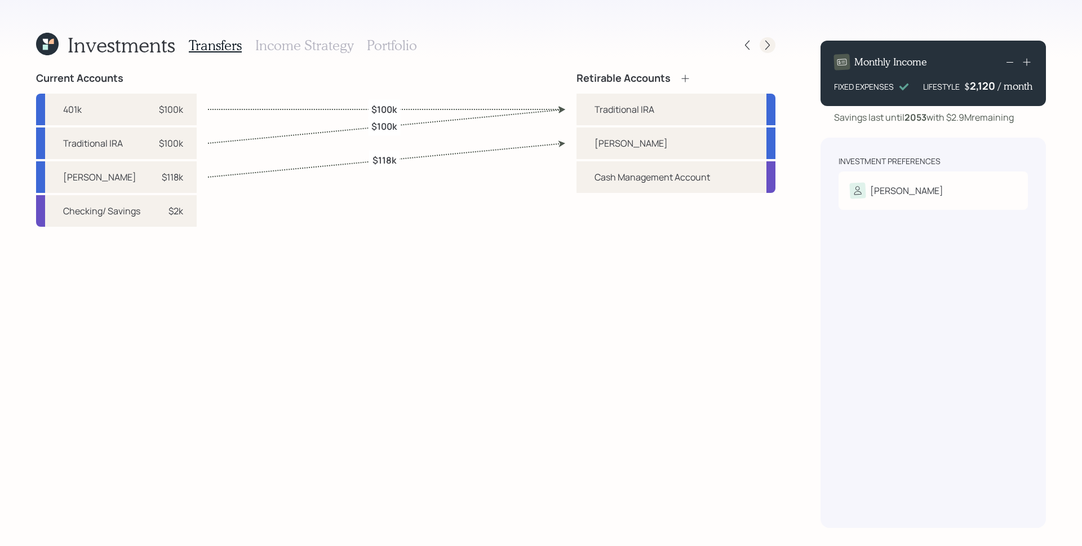
click at [773, 46] on div at bounding box center [768, 45] width 16 height 16
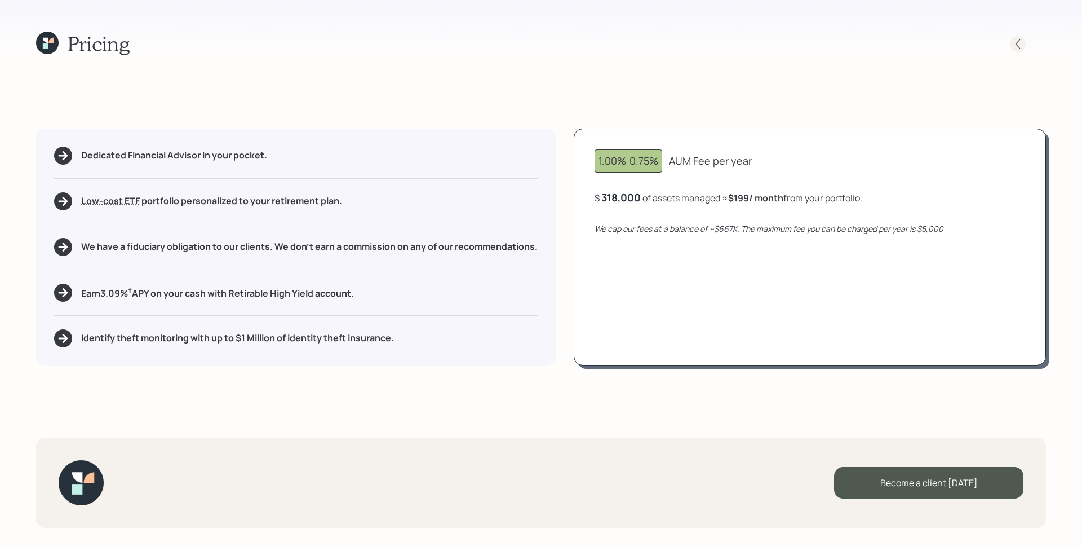
click at [1018, 41] on icon at bounding box center [1018, 44] width 5 height 10
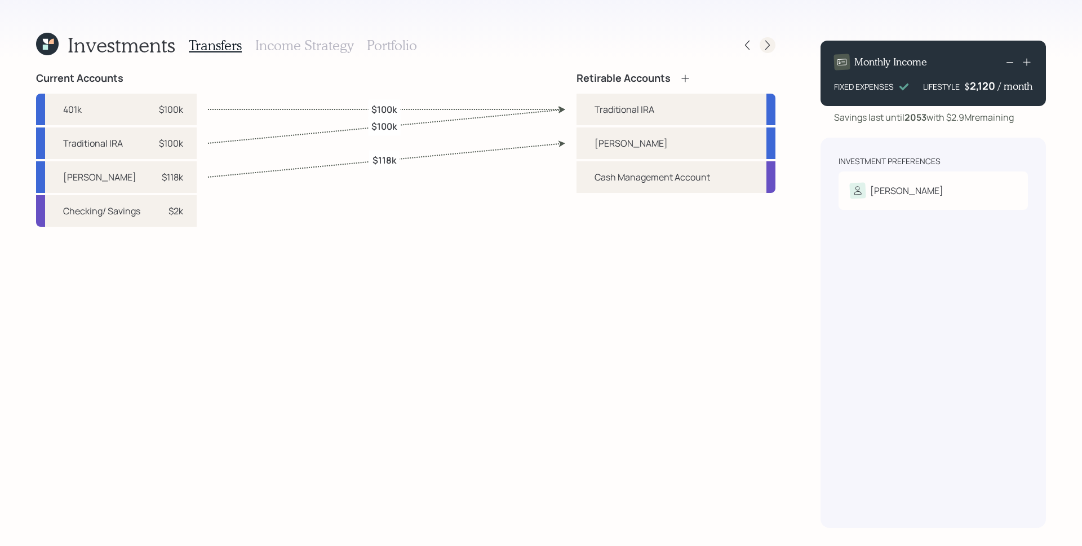
click at [767, 51] on div at bounding box center [768, 45] width 16 height 16
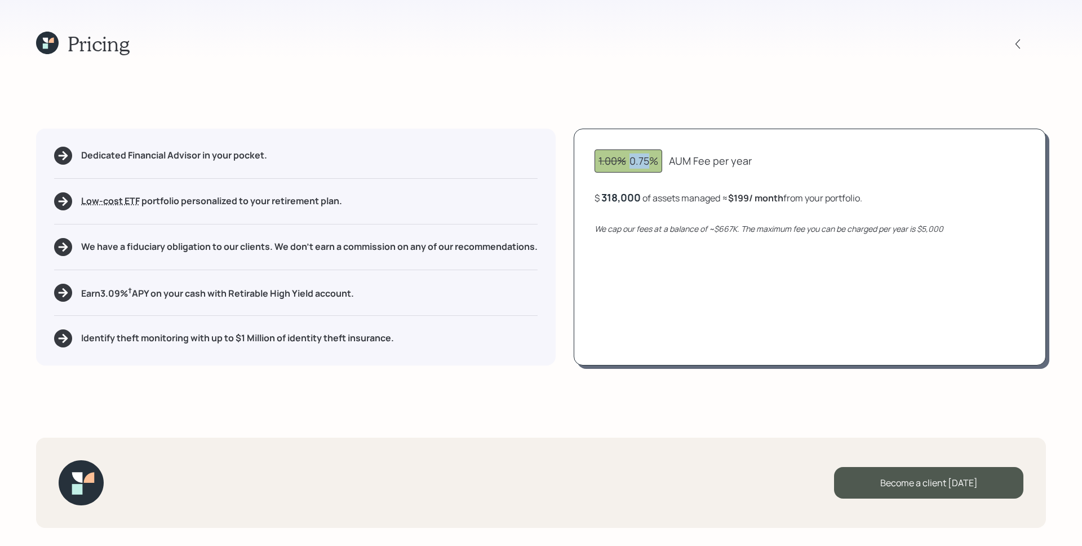
drag, startPoint x: 632, startPoint y: 161, endPoint x: 655, endPoint y: 161, distance: 22.6
click at [655, 161] on div "1.00% 0.75%" at bounding box center [629, 160] width 60 height 15
drag, startPoint x: 603, startPoint y: 200, endPoint x: 646, endPoint y: 200, distance: 42.3
click at [646, 200] on div "$ 318000 of assets managed ≈ $199 / month from your portfolio ." at bounding box center [727, 198] width 265 height 14
drag, startPoint x: 669, startPoint y: 206, endPoint x: 724, endPoint y: 204, distance: 54.7
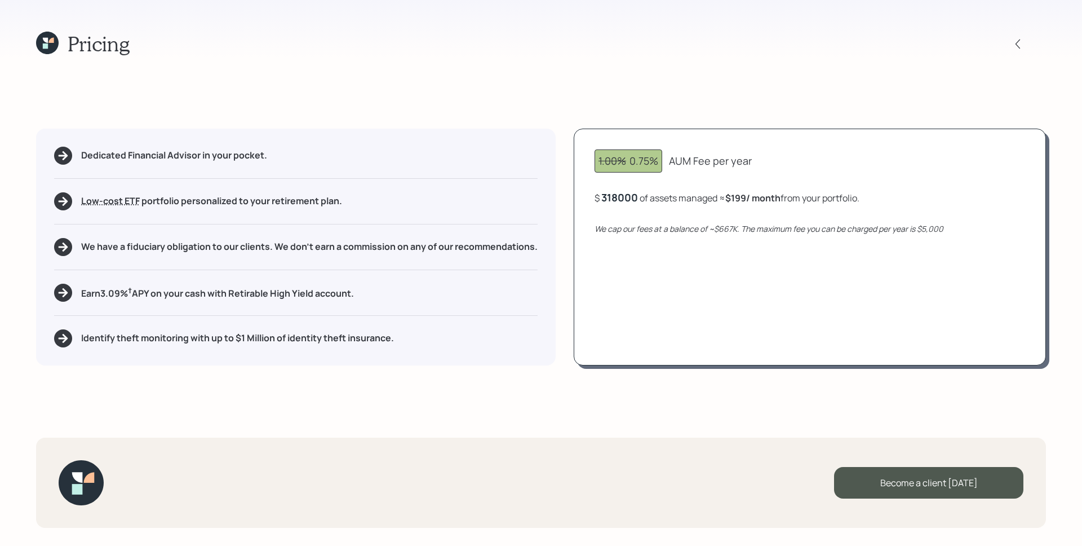
click at [670, 206] on div "1.00% 0.75% AUM Fee per year $ 318000 of assets managed ≈ $199 / month from you…" at bounding box center [810, 247] width 472 height 237
click at [774, 253] on div "1.00% 0.75% AUM Fee per year $ 318,000 of assets managed ≈ $199 / month from yo…" at bounding box center [810, 247] width 472 height 237
click at [1017, 44] on icon at bounding box center [1018, 43] width 11 height 11
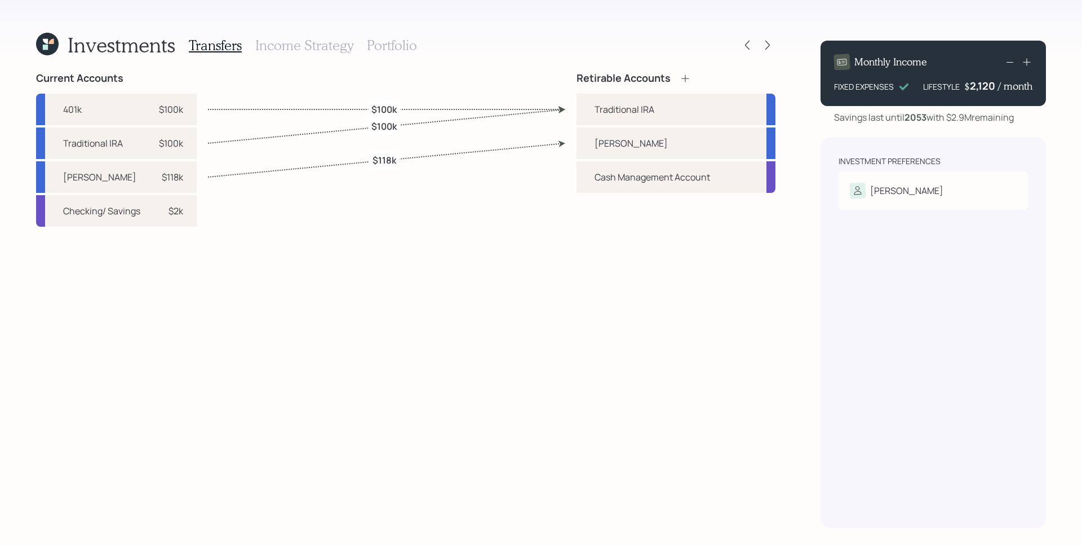
click at [408, 41] on h3 "Portfolio" at bounding box center [392, 45] width 50 height 16
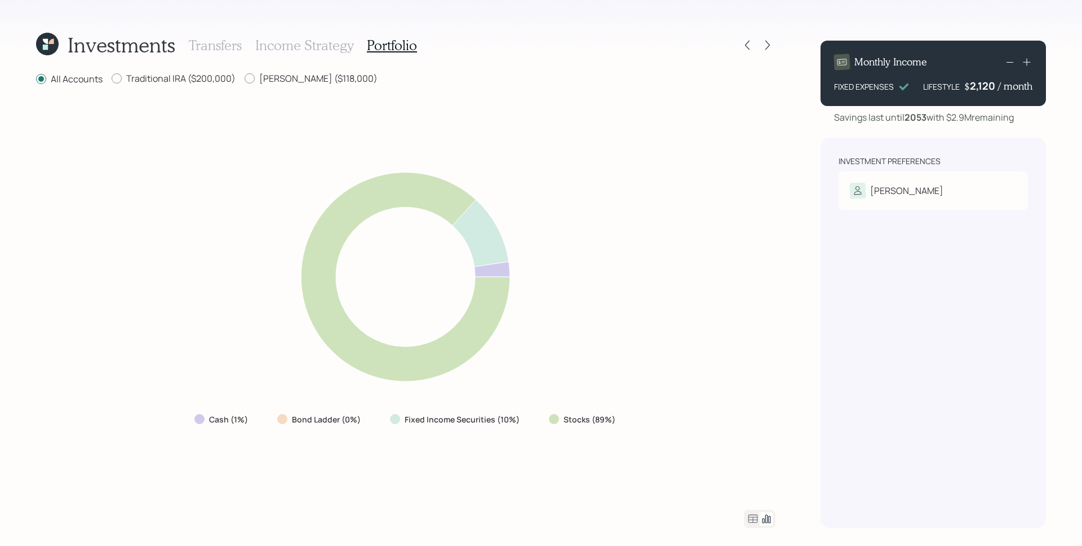
click at [756, 515] on icon at bounding box center [753, 519] width 14 height 14
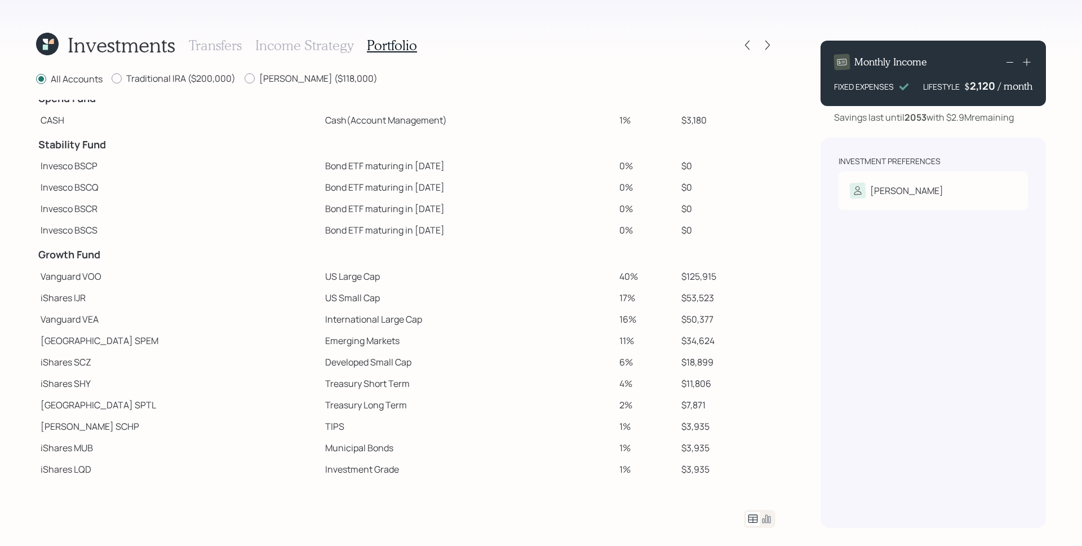
scroll to position [17, 0]
click at [748, 44] on icon at bounding box center [747, 44] width 11 height 11
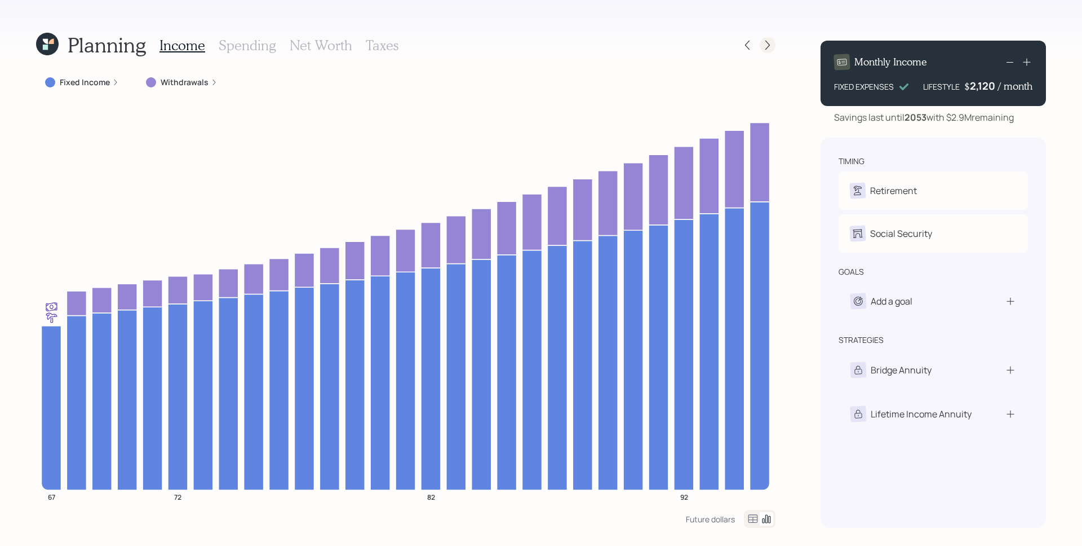
click at [764, 38] on div at bounding box center [768, 45] width 16 height 16
